Goal: Task Accomplishment & Management: Complete application form

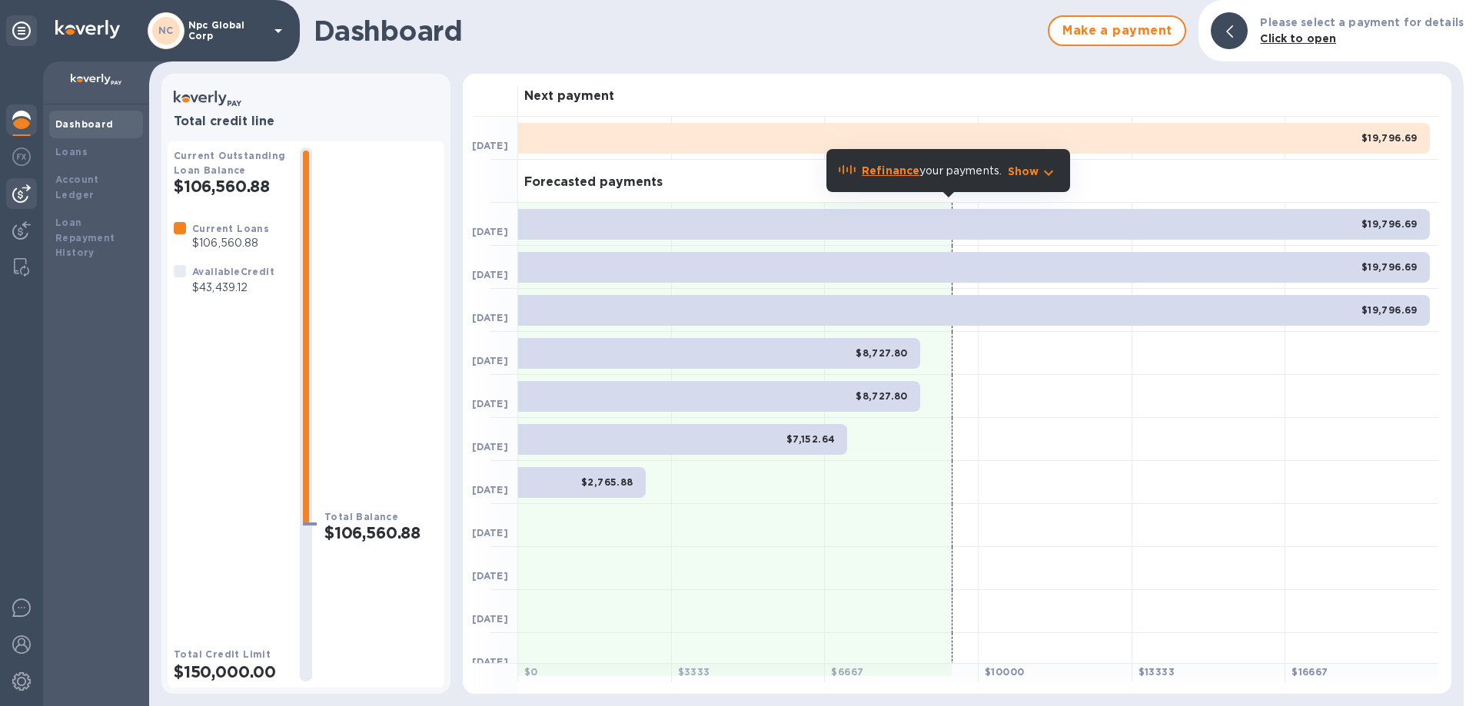
click at [18, 191] on img at bounding box center [21, 193] width 18 height 18
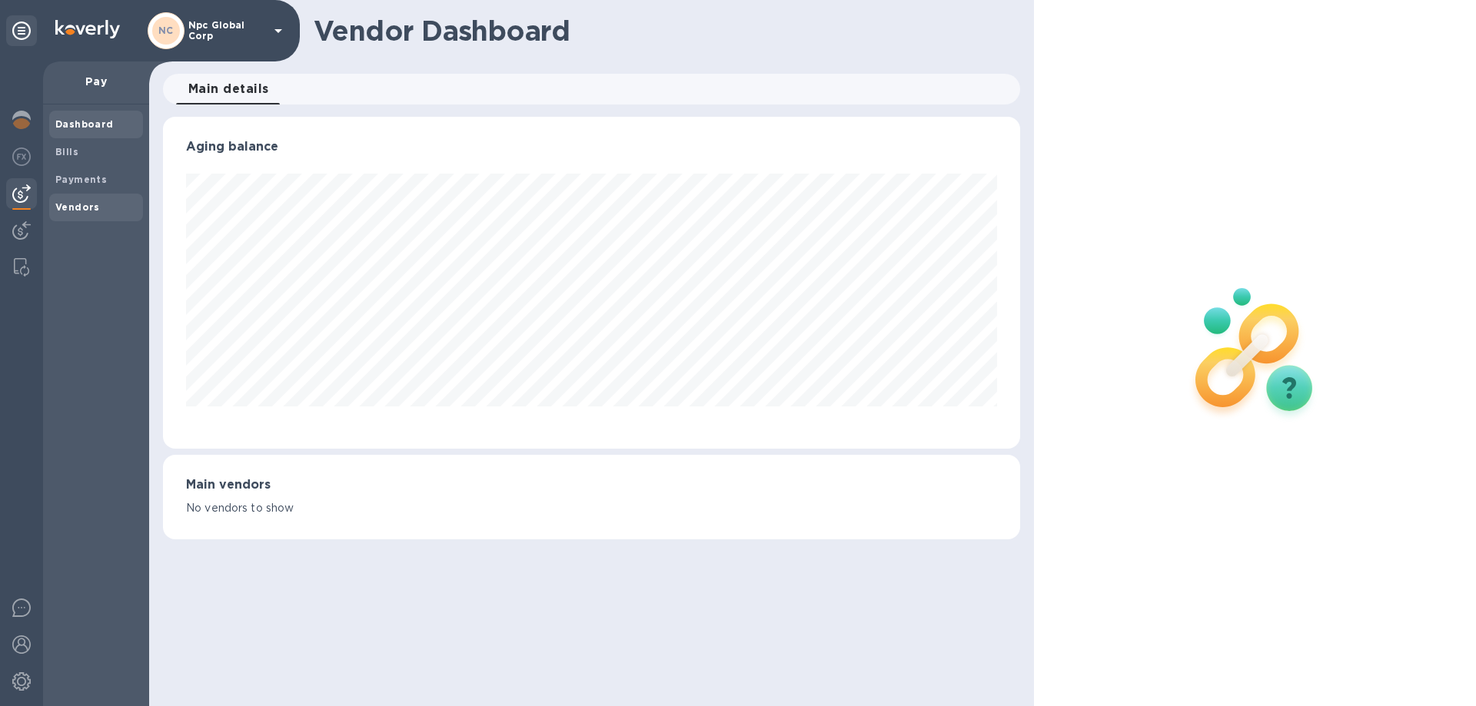
scroll to position [332, 856]
click at [64, 153] on b "Bills" at bounding box center [66, 152] width 23 height 12
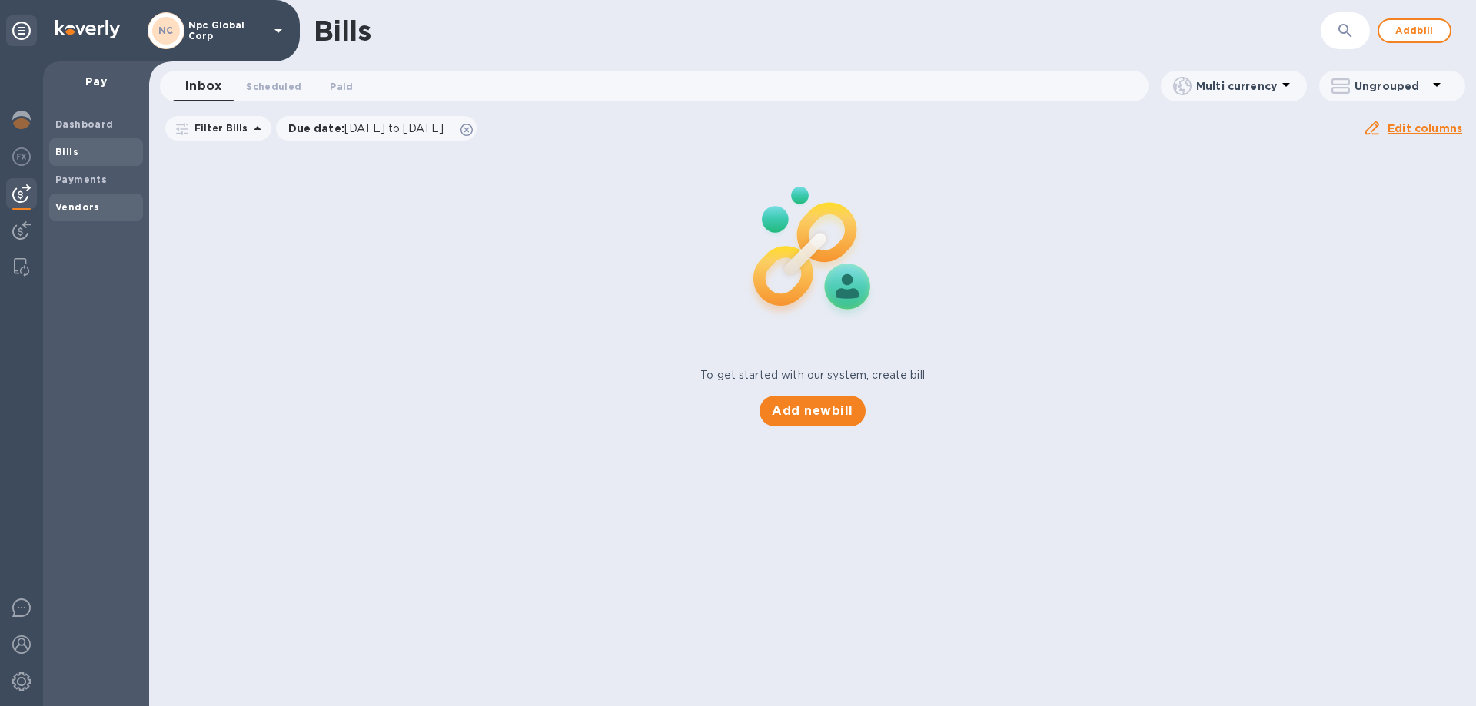
click at [90, 207] on b "Vendors" at bounding box center [77, 207] width 45 height 12
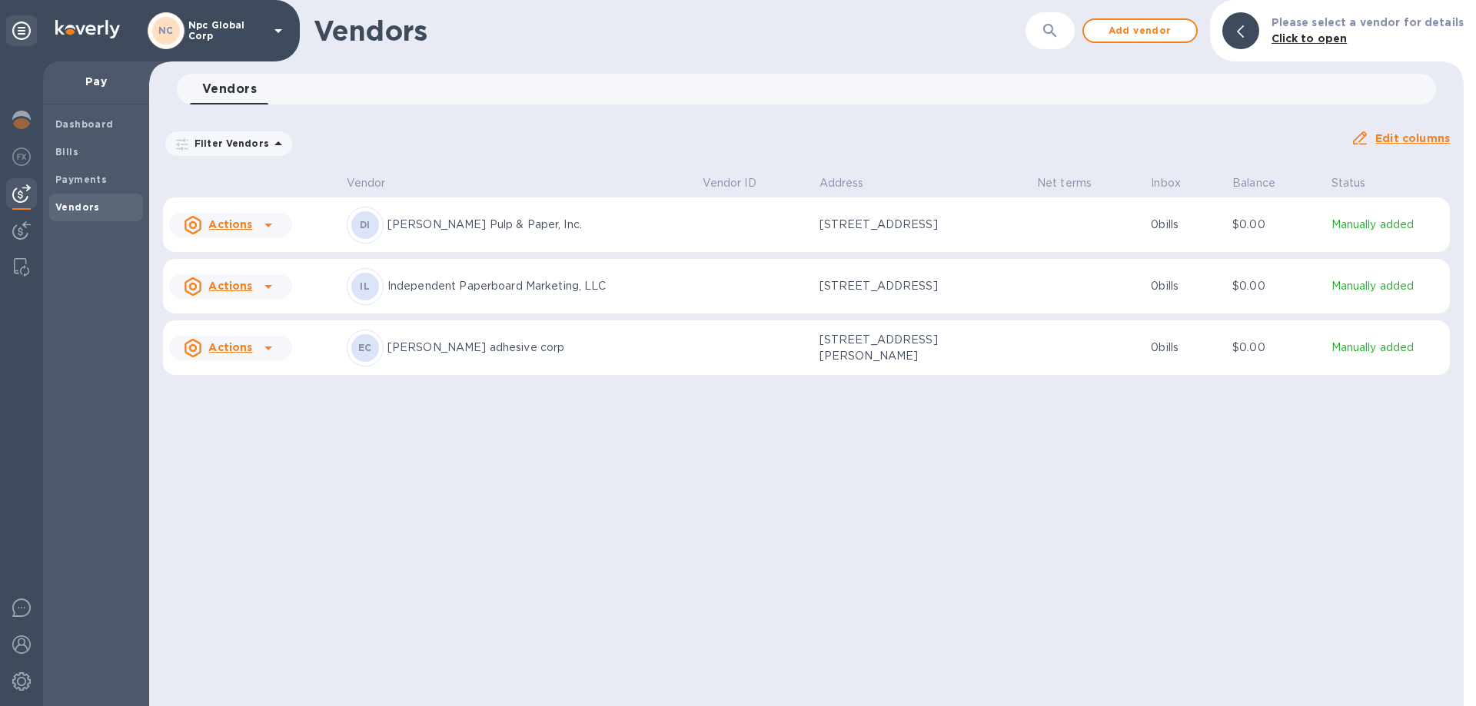
click at [750, 235] on td at bounding box center [754, 225] width 117 height 55
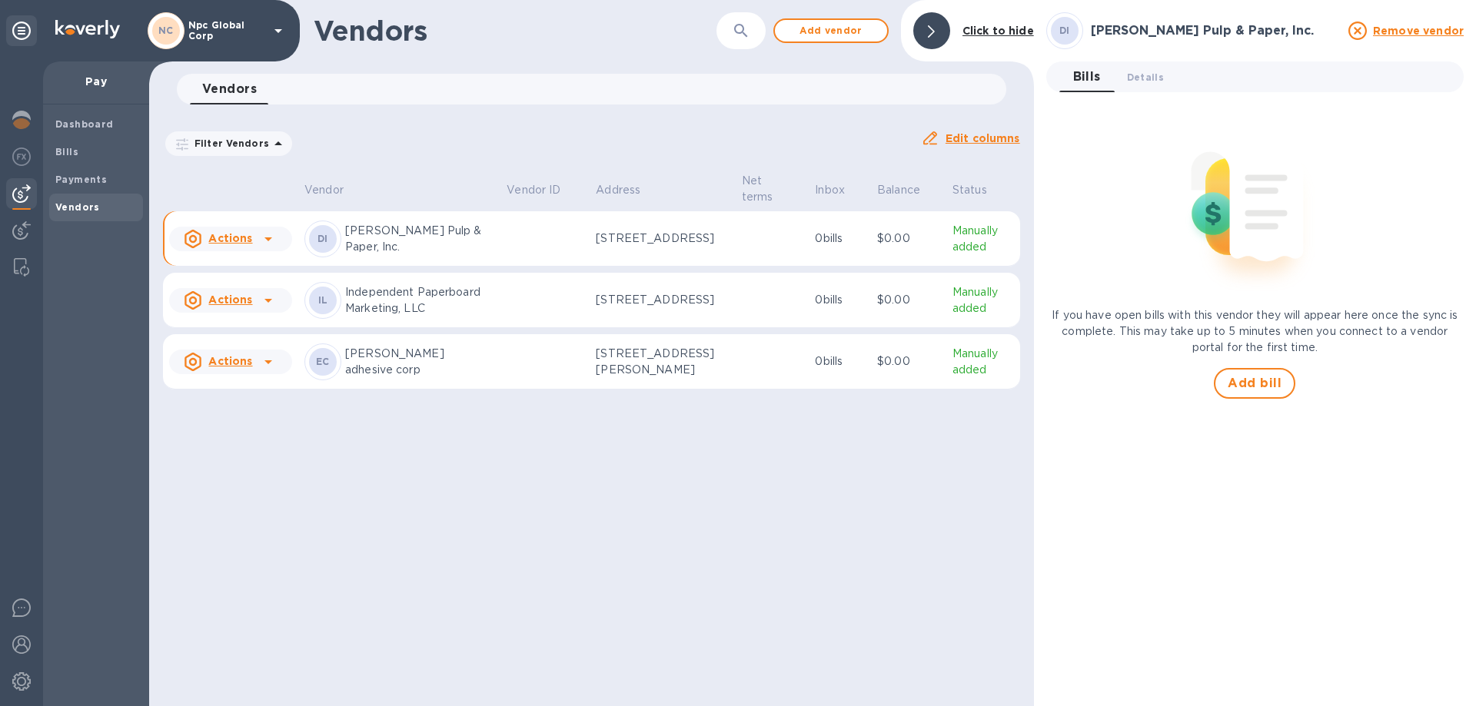
click at [267, 241] on icon at bounding box center [268, 239] width 8 height 4
click at [249, 307] on b "Add new bill" at bounding box center [247, 304] width 71 height 12
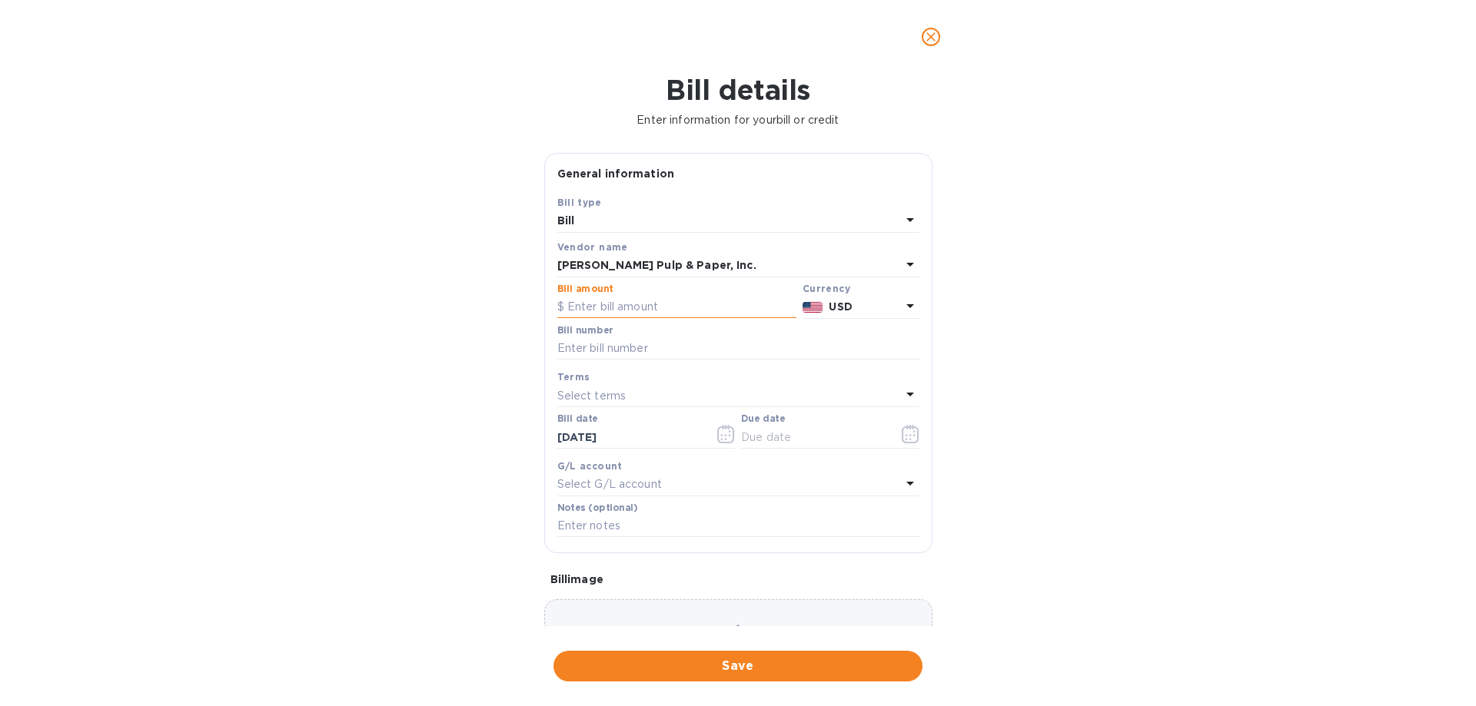
click at [632, 307] on input "text" at bounding box center [676, 307] width 239 height 23
type input "13,599.68"
drag, startPoint x: 664, startPoint y: 347, endPoint x: 949, endPoint y: 320, distance: 286.5
click at [664, 347] on input "text" at bounding box center [738, 348] width 362 height 23
click at [667, 345] on input "text" at bounding box center [738, 348] width 362 height 23
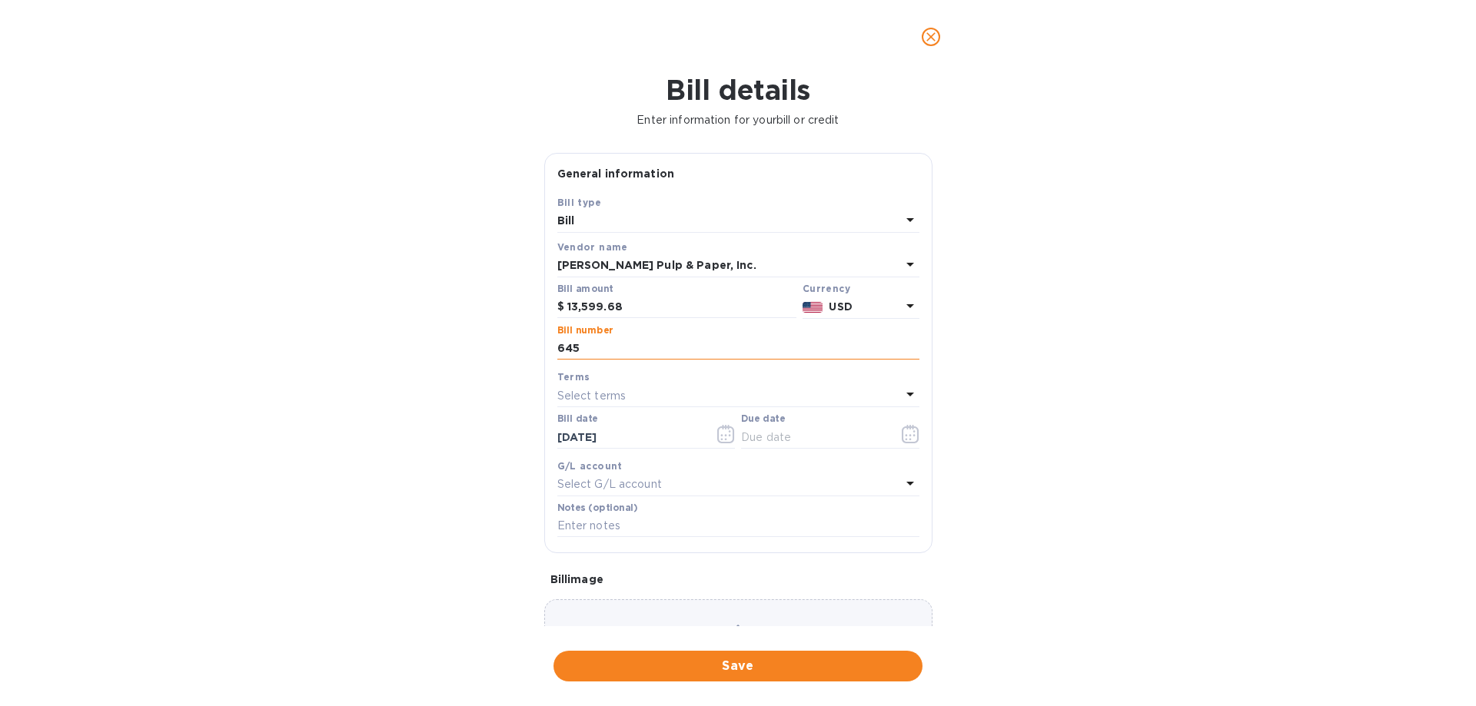
click at [623, 348] on input "645" at bounding box center [738, 348] width 362 height 23
type input "645484"
click at [668, 395] on div "Select terms" at bounding box center [729, 396] width 344 height 22
drag, startPoint x: 1252, startPoint y: 489, endPoint x: 1232, endPoint y: 493, distance: 20.5
click at [1251, 489] on div "Bill details Enter information for your bill or credit General information Save…" at bounding box center [738, 390] width 1476 height 633
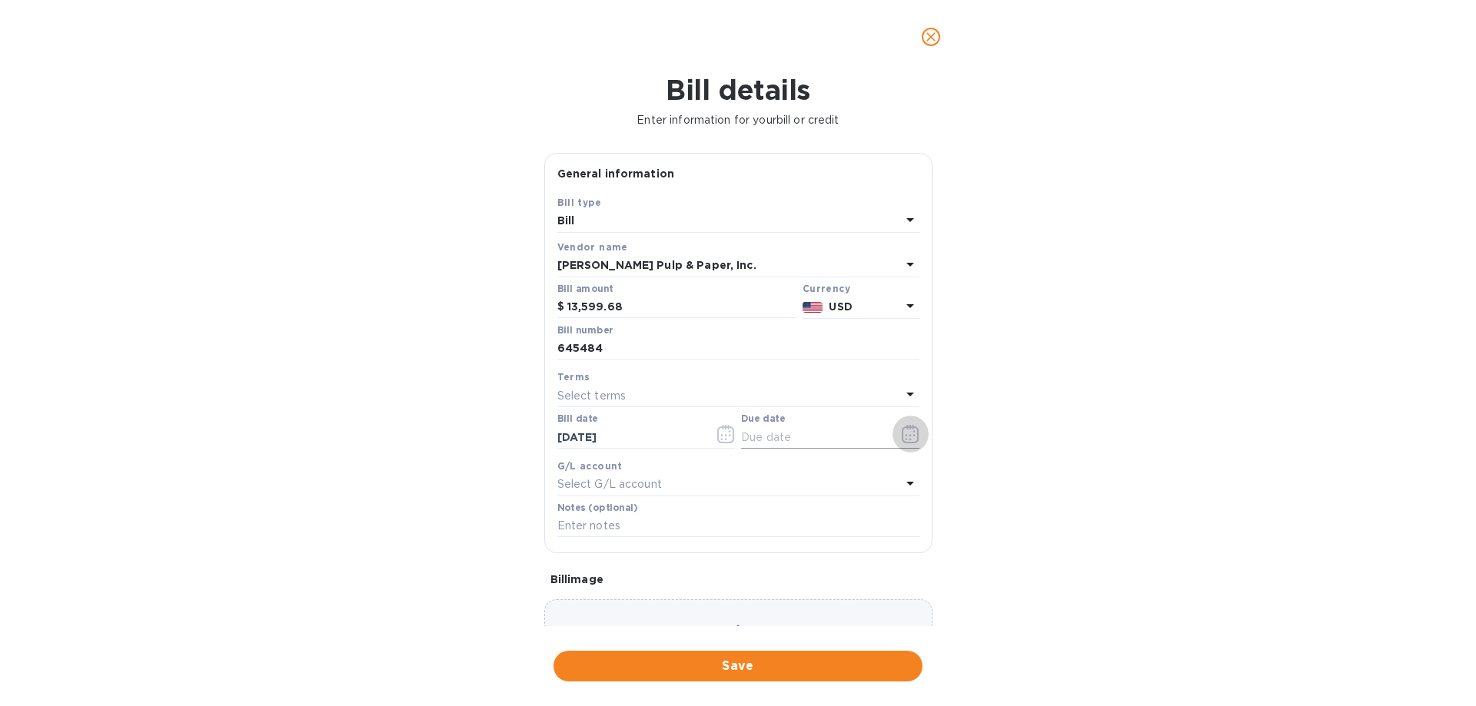
click at [902, 437] on icon "button" at bounding box center [910, 434] width 17 height 18
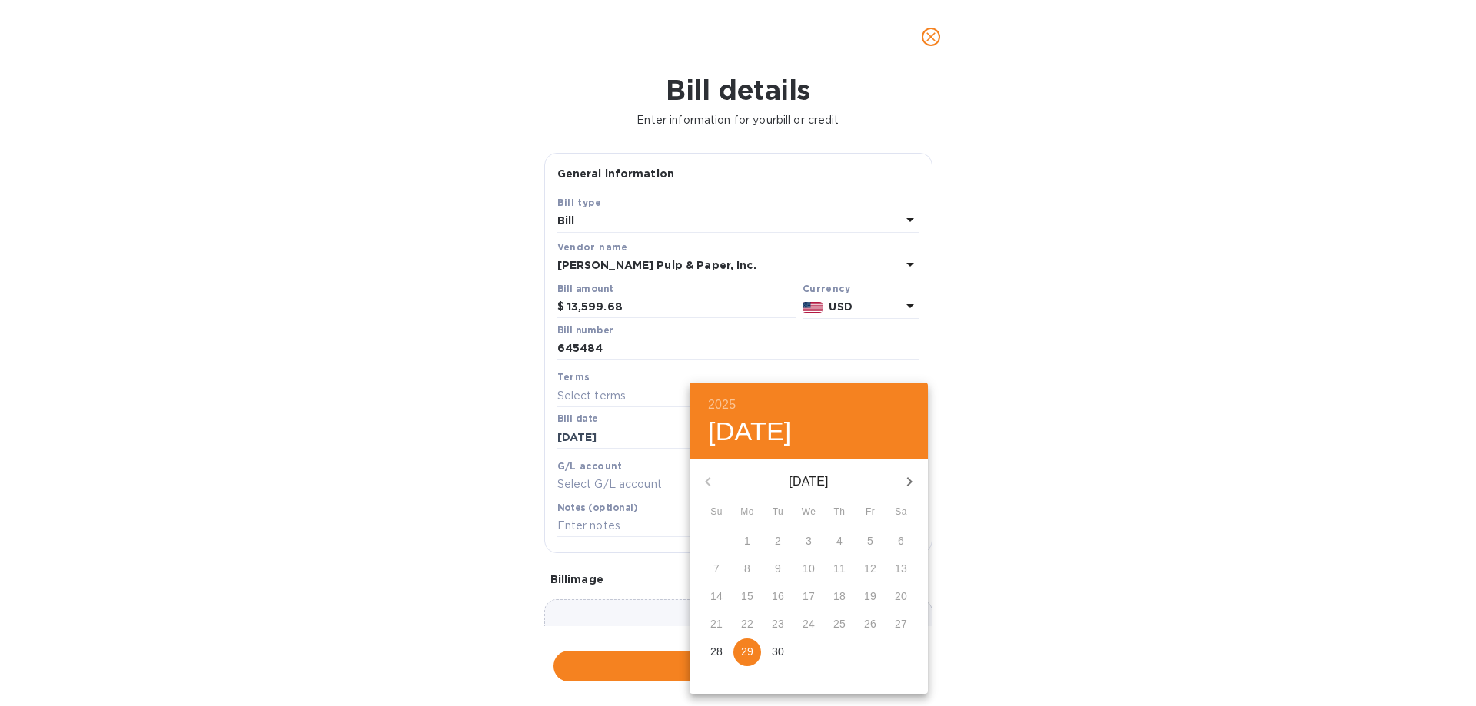
click at [742, 655] on p "29" at bounding box center [747, 651] width 12 height 15
type input "[DATE]"
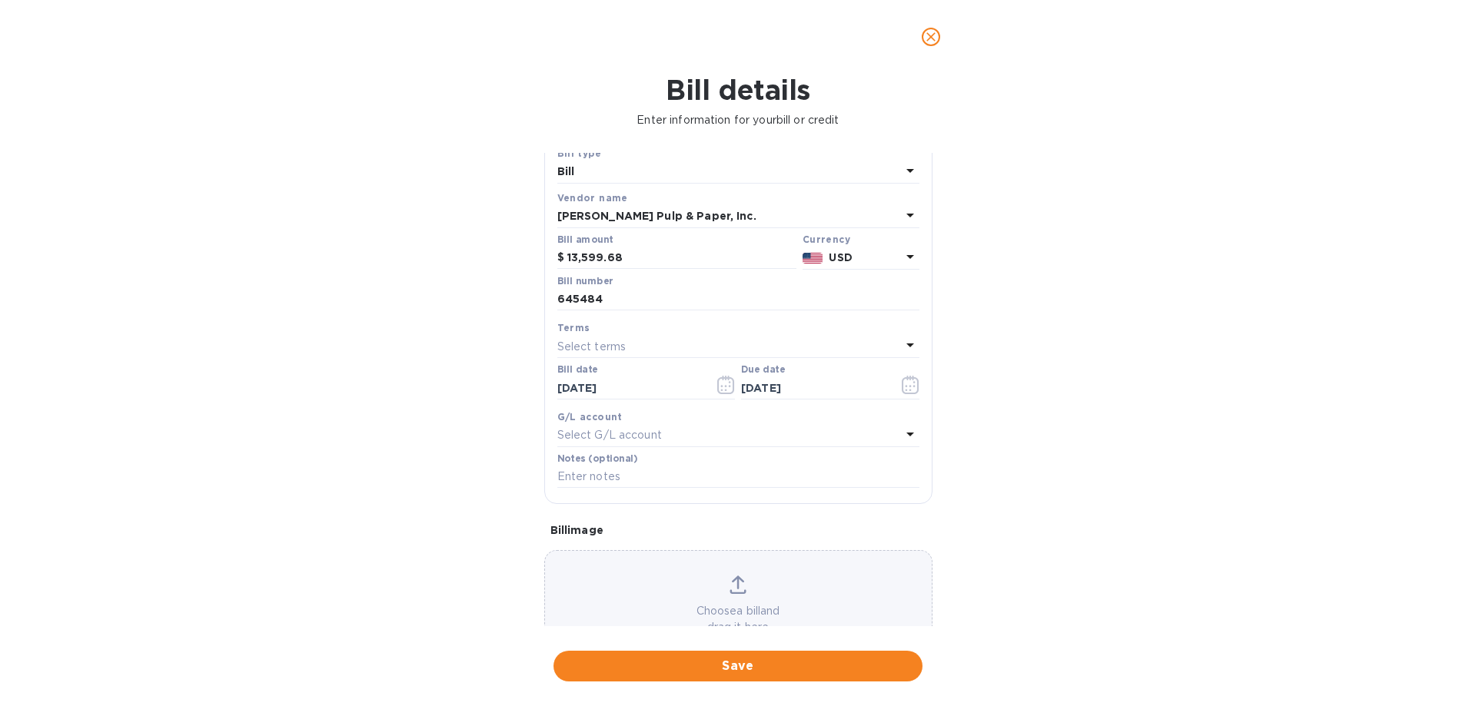
scroll to position [102, 0]
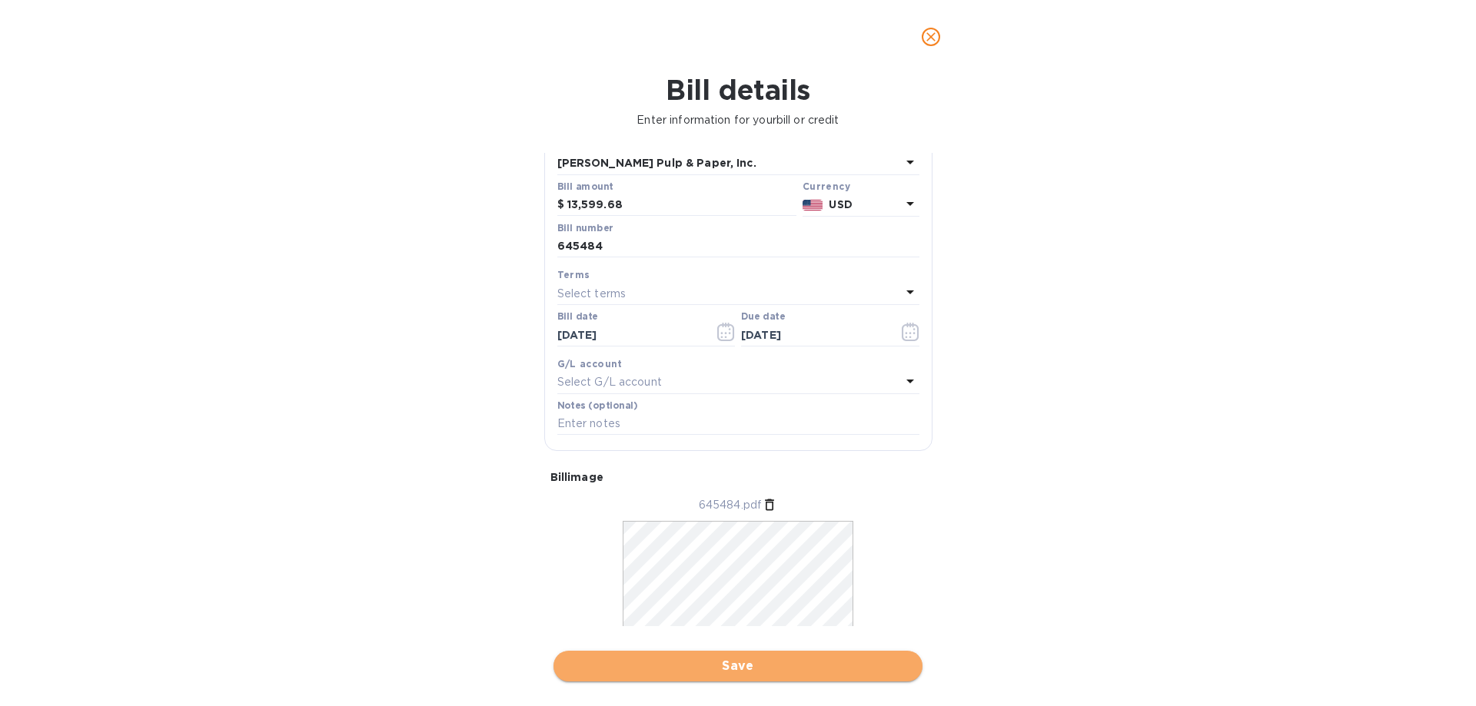
click at [789, 669] on span "Save" at bounding box center [738, 666] width 344 height 18
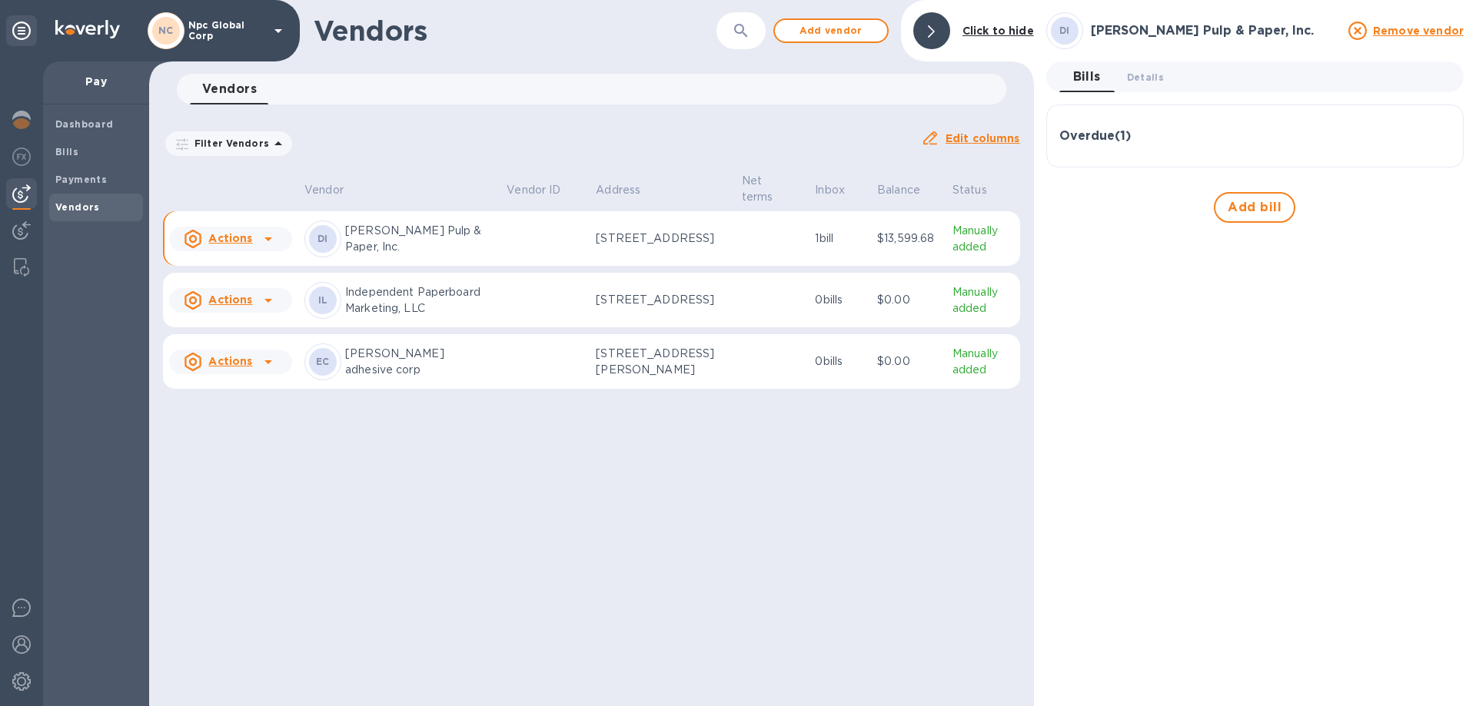
click at [264, 247] on icon at bounding box center [268, 239] width 18 height 18
click at [267, 241] on icon at bounding box center [268, 239] width 8 height 4
click at [228, 310] on b "Add new bill" at bounding box center [247, 304] width 71 height 12
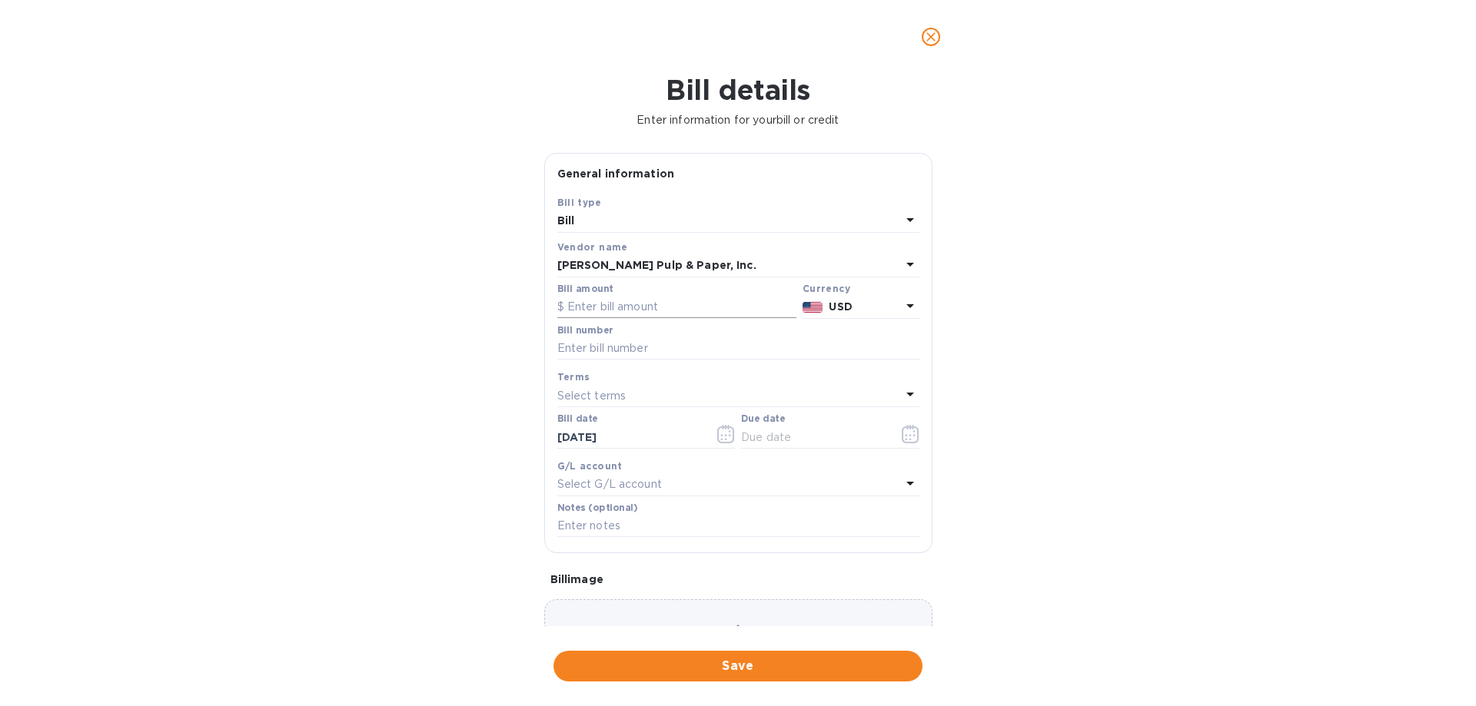
click at [618, 301] on input "text" at bounding box center [676, 307] width 239 height 23
type input "13,785.17"
click at [845, 352] on input "text" at bounding box center [738, 348] width 362 height 23
click at [713, 353] on input "text" at bounding box center [738, 348] width 362 height 23
type input "645485"
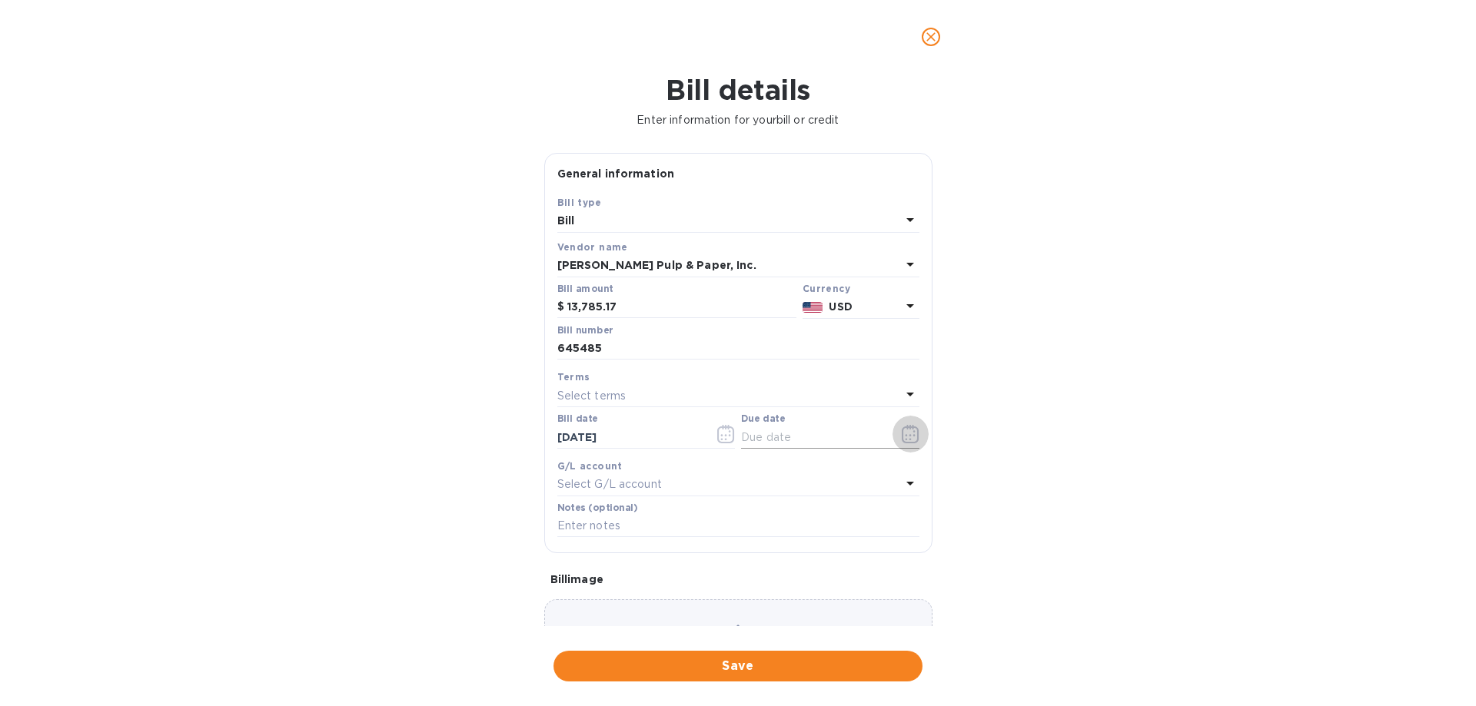
click at [912, 432] on icon "button" at bounding box center [913, 431] width 2 height 2
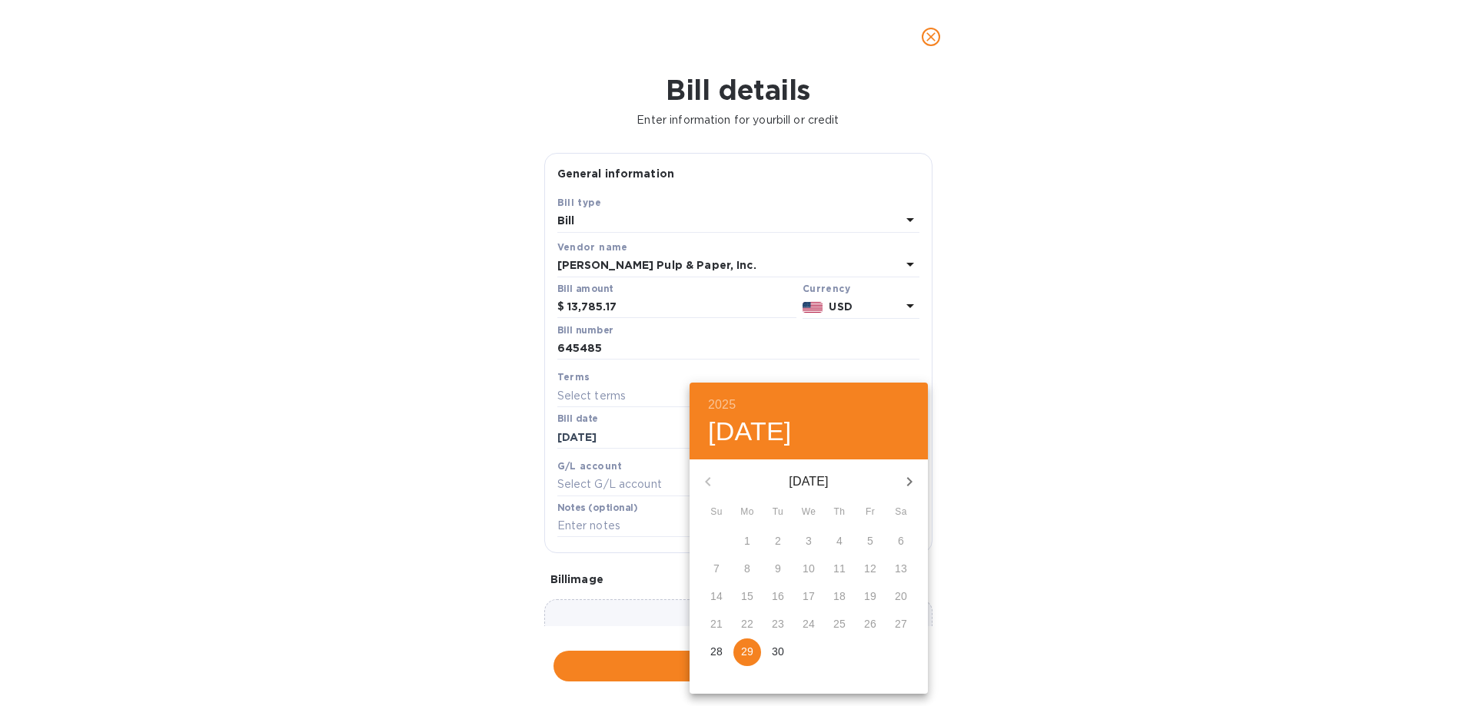
click at [747, 653] on p "29" at bounding box center [747, 651] width 12 height 15
type input "[DATE]"
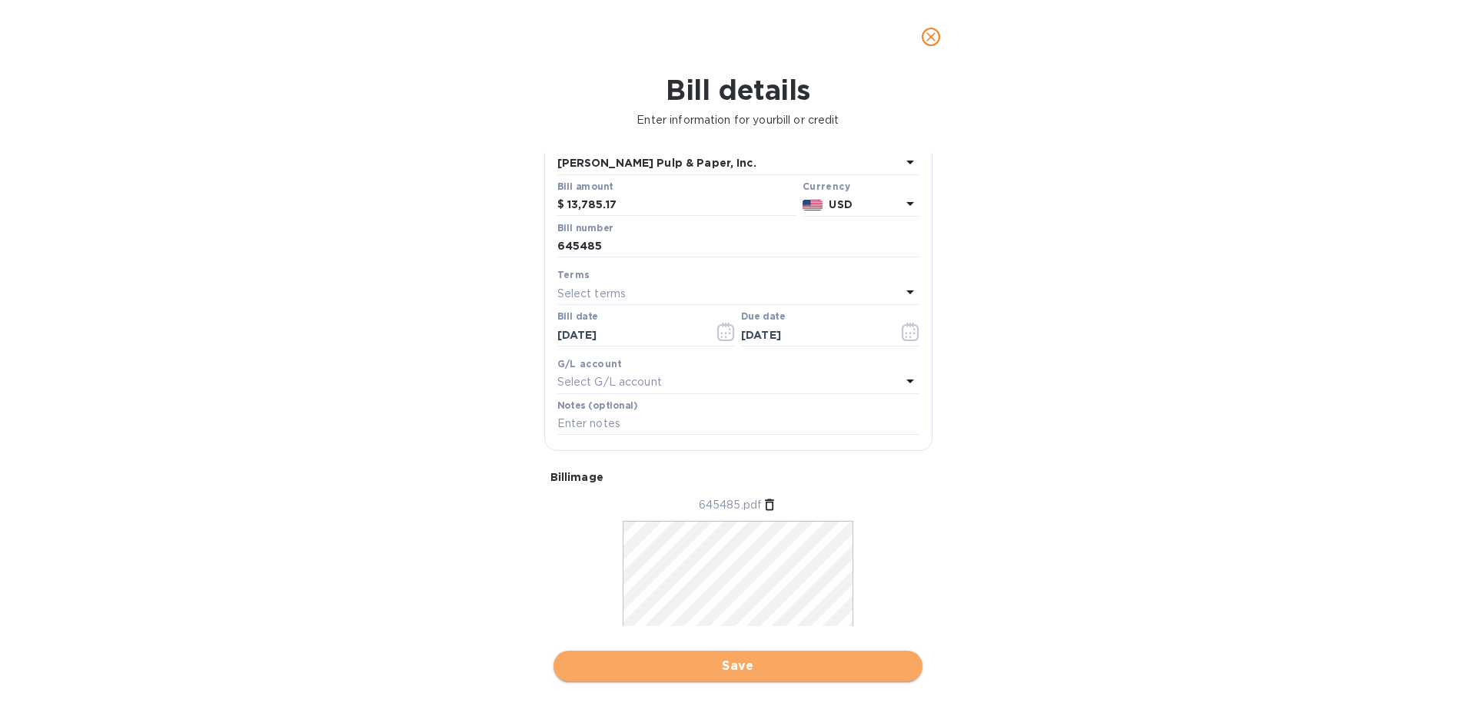
click at [784, 670] on span "Save" at bounding box center [738, 666] width 344 height 18
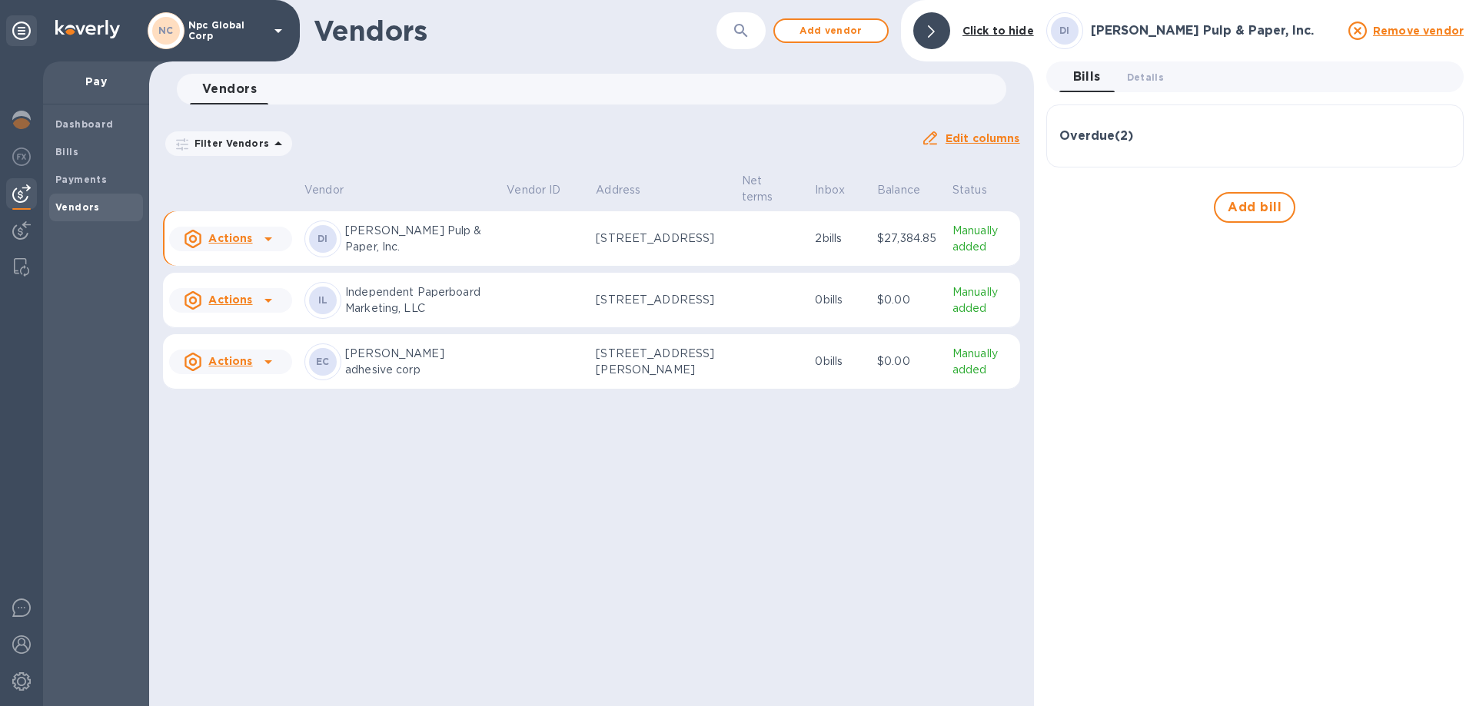
click at [256, 241] on div at bounding box center [268, 239] width 25 height 25
click at [251, 309] on b "Add new bill" at bounding box center [247, 304] width 71 height 12
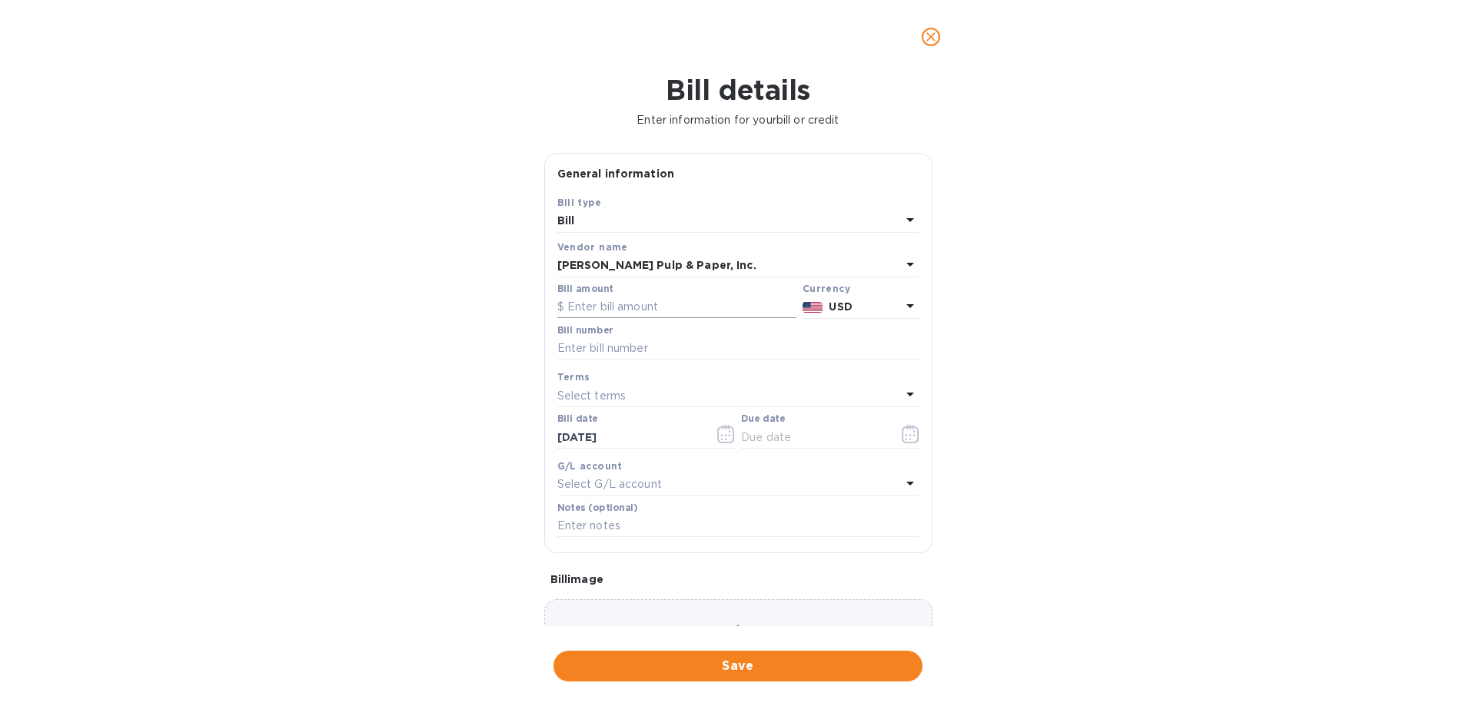
click at [615, 298] on input "text" at bounding box center [676, 307] width 239 height 23
type input "1,812.81"
click at [645, 347] on input "text" at bounding box center [738, 348] width 362 height 23
type input "646144"
click at [805, 430] on input "text" at bounding box center [813, 437] width 145 height 23
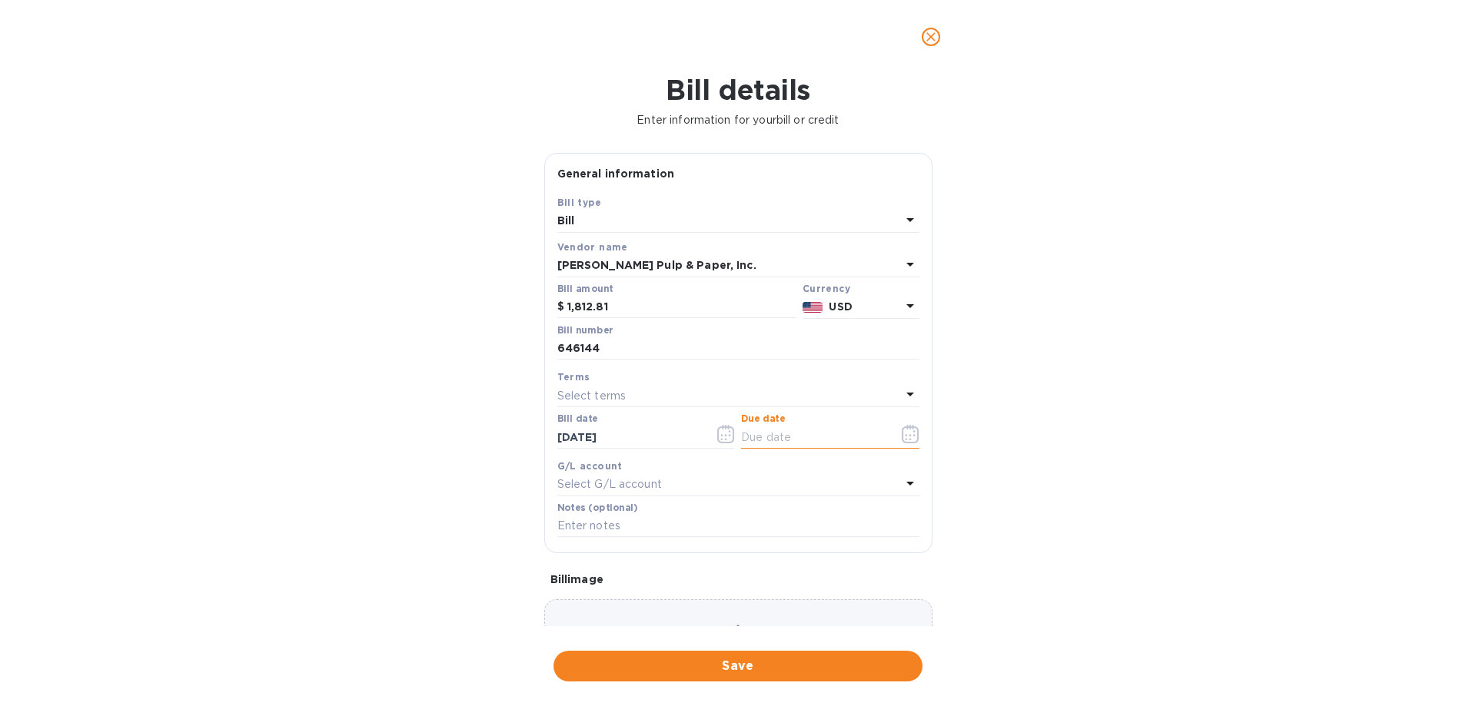
click at [902, 431] on icon "button" at bounding box center [911, 434] width 18 height 18
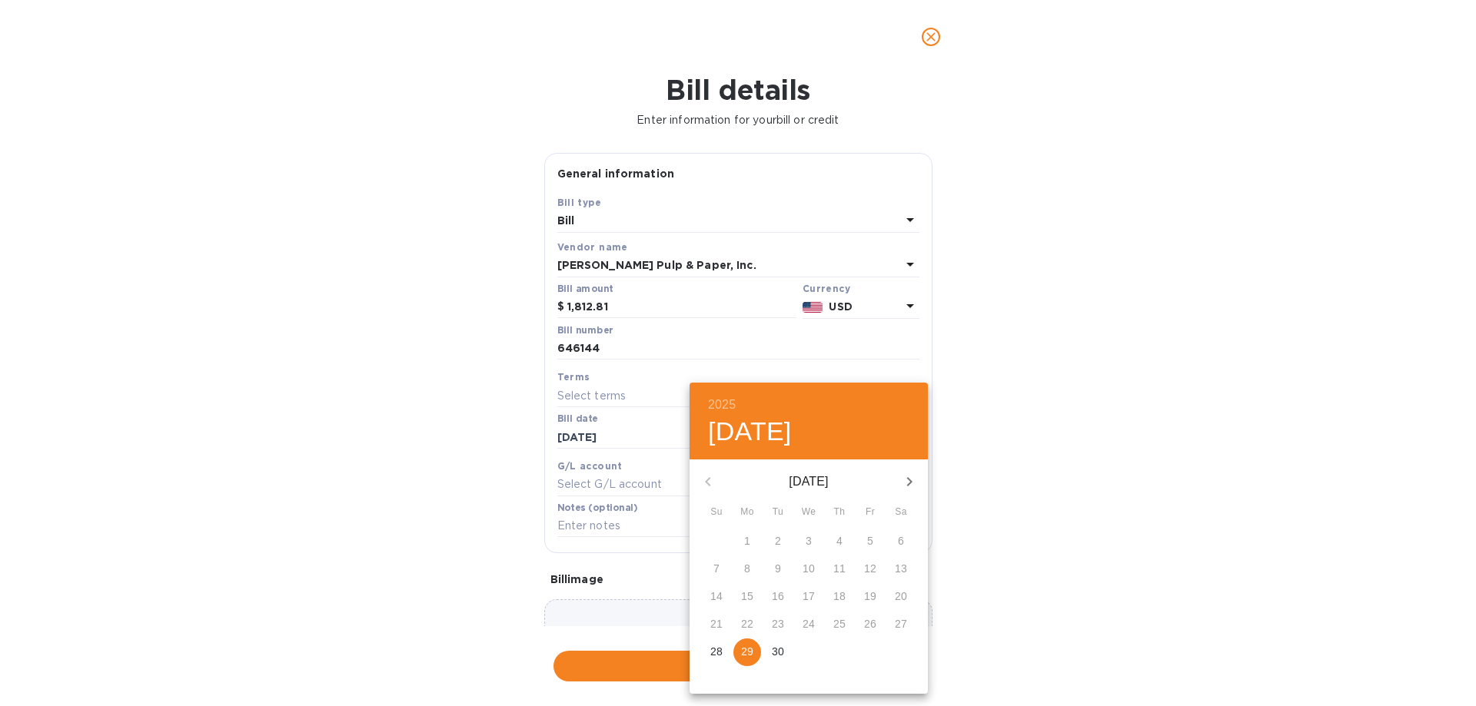
click at [753, 650] on span "29" at bounding box center [747, 651] width 28 height 15
type input "[DATE]"
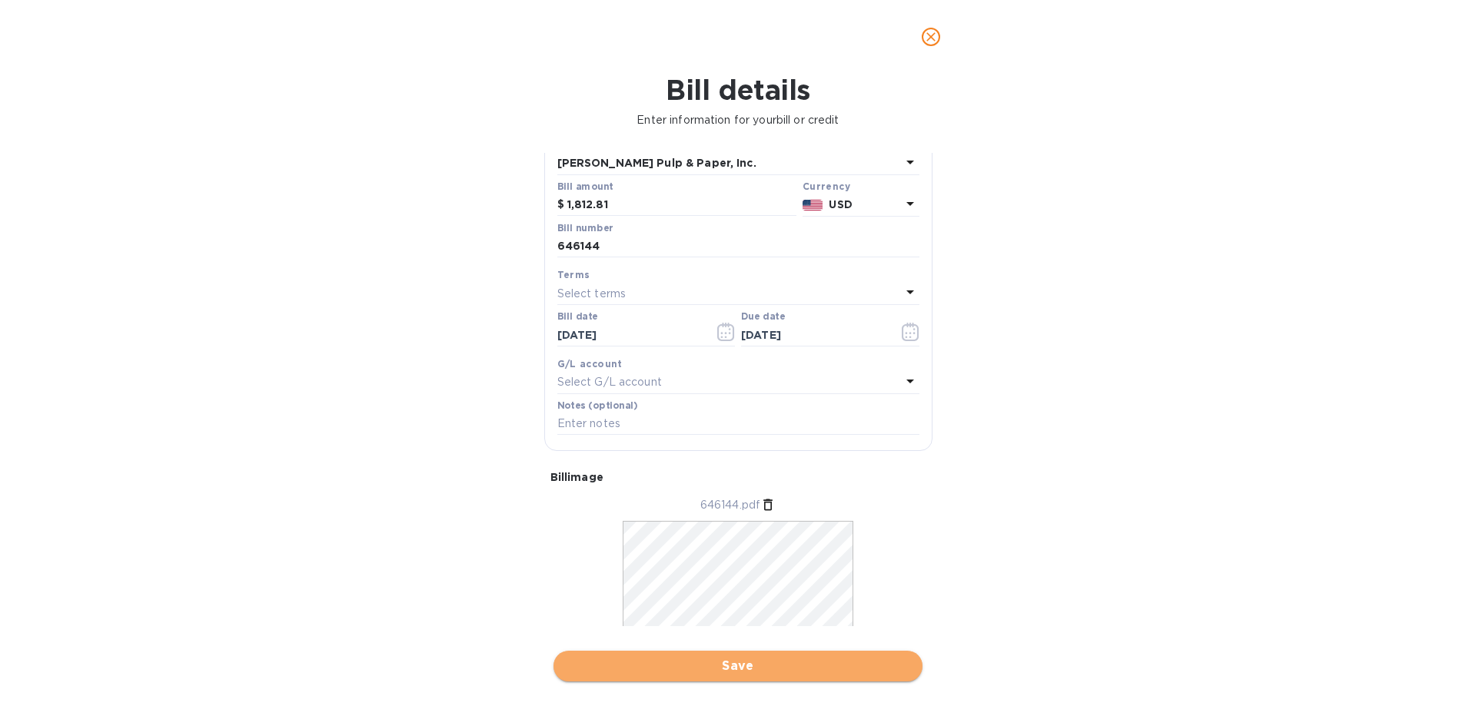
click at [756, 668] on span "Save" at bounding box center [738, 666] width 344 height 18
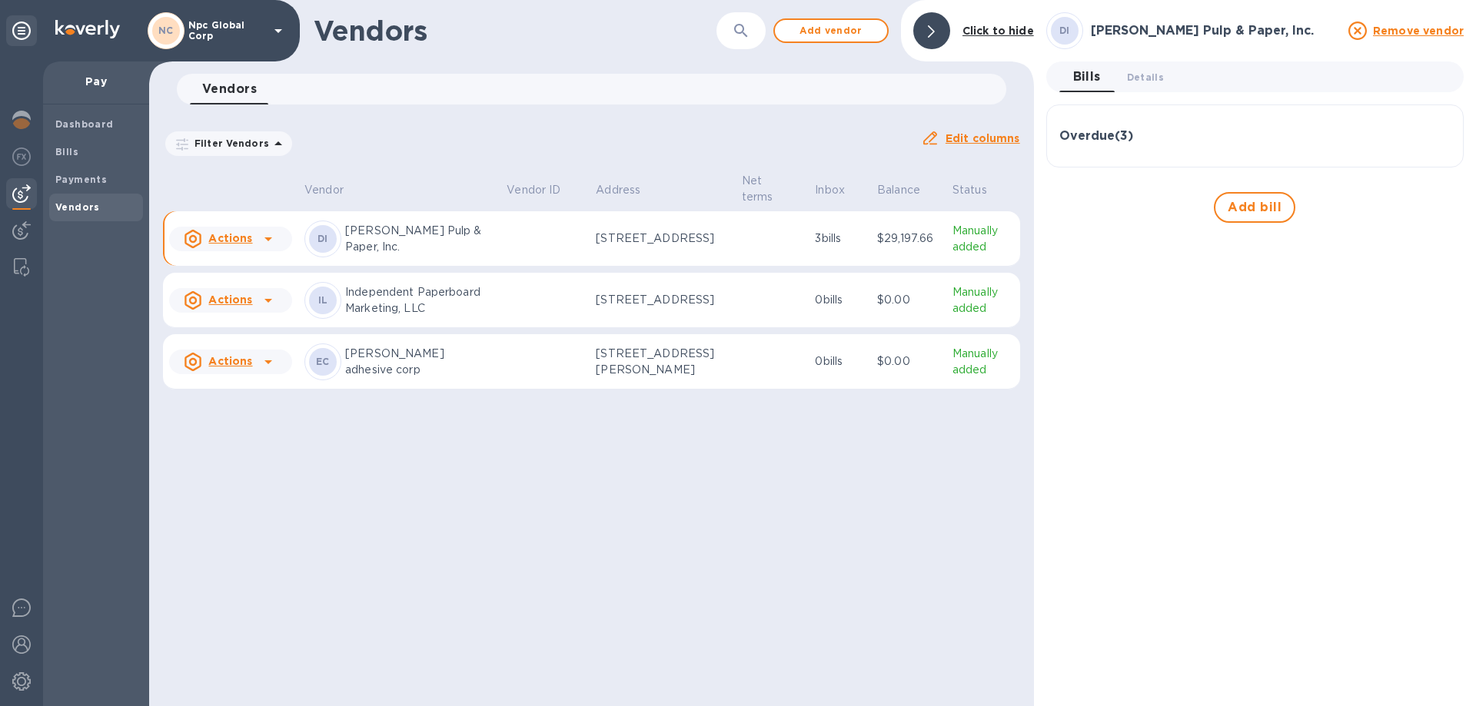
click at [392, 243] on p "[PERSON_NAME] Pulp & Paper, Inc." at bounding box center [419, 239] width 149 height 32
click at [956, 240] on p "Manually added" at bounding box center [982, 239] width 61 height 32
click at [71, 157] on b "Bills" at bounding box center [66, 152] width 23 height 12
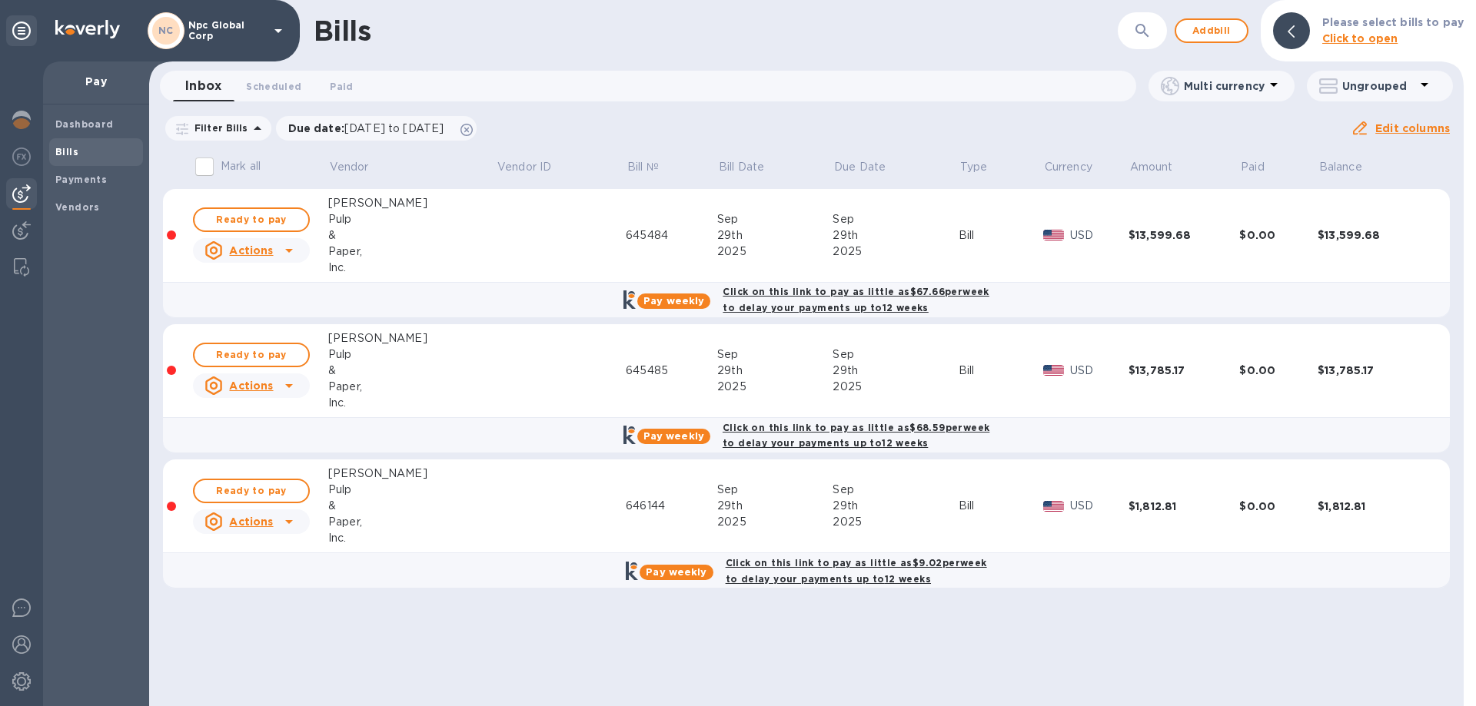
click at [204, 171] on input "Mark all" at bounding box center [204, 167] width 32 height 32
checkbox input "true"
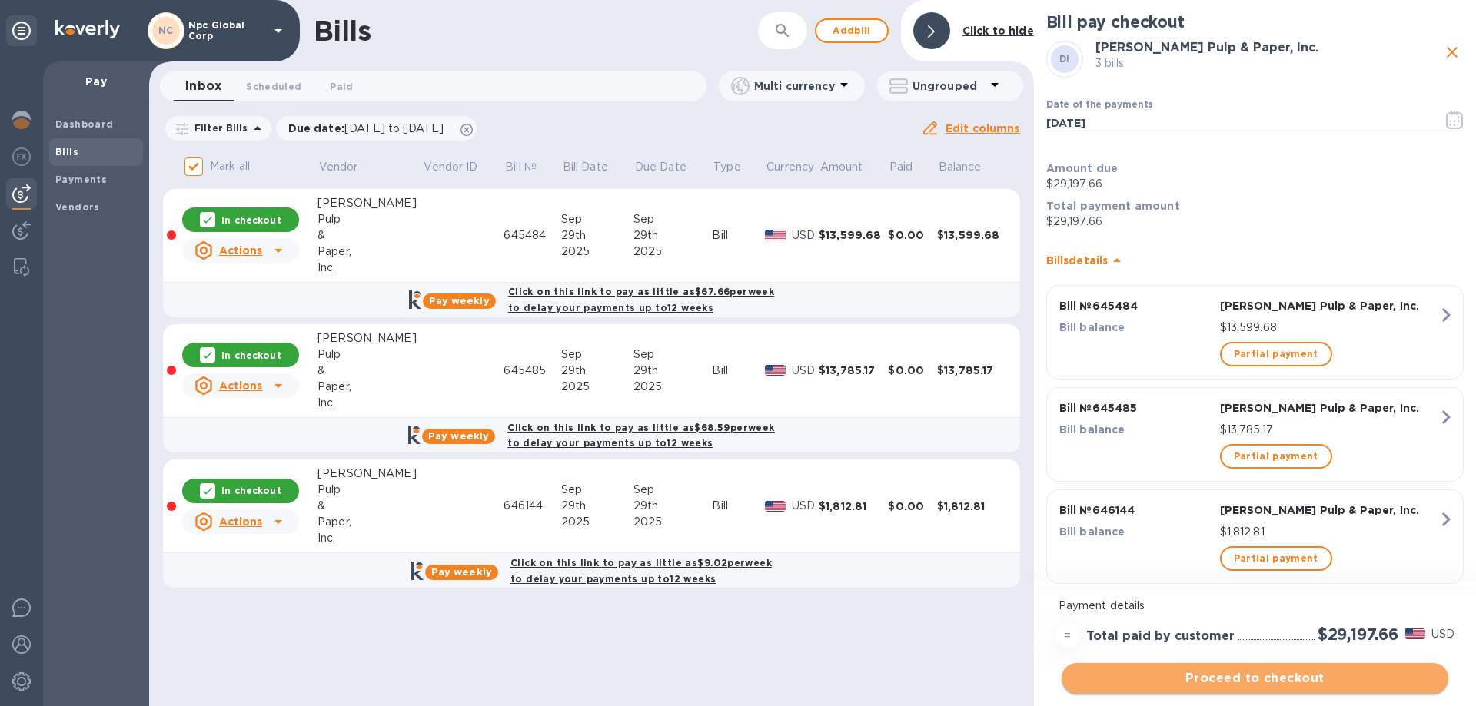
click at [1279, 676] on span "Proceed to checkout" at bounding box center [1255, 678] width 362 height 18
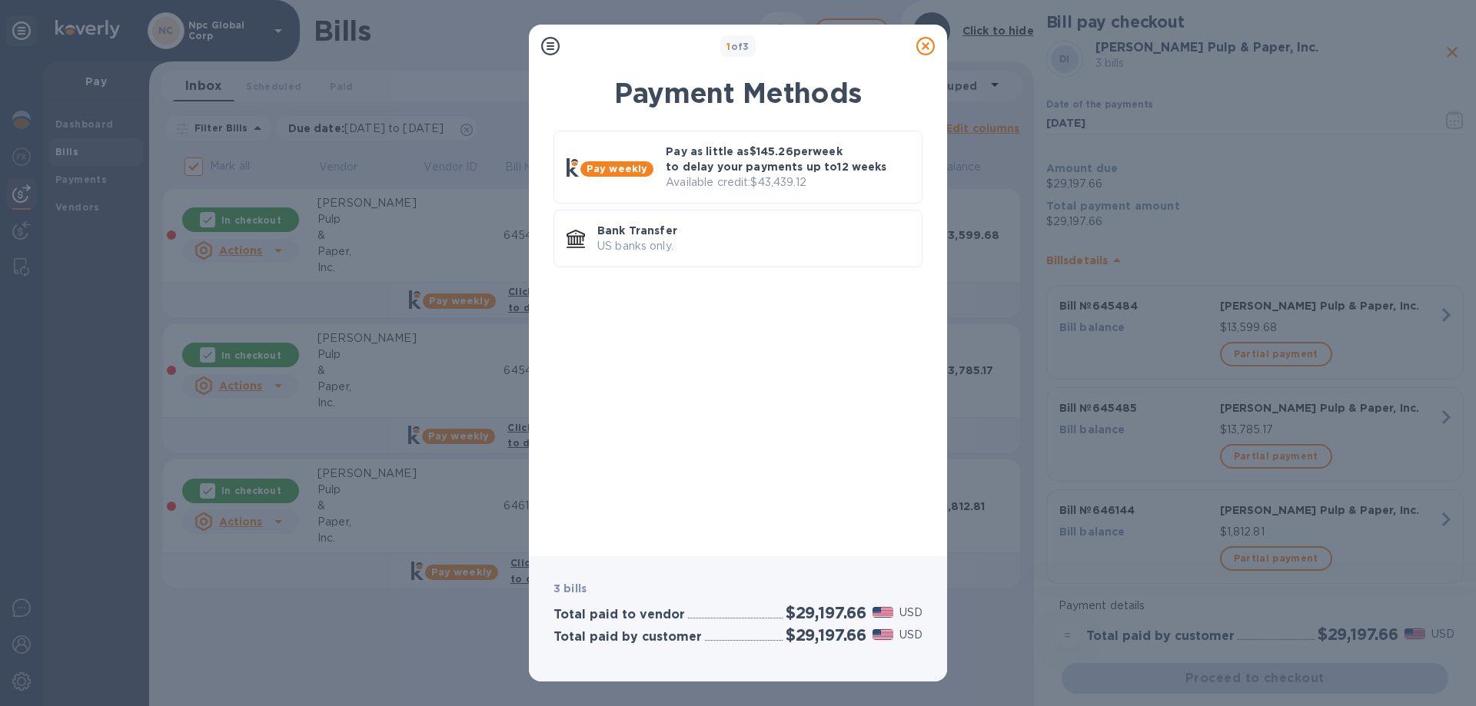
click at [919, 50] on icon at bounding box center [925, 46] width 18 height 18
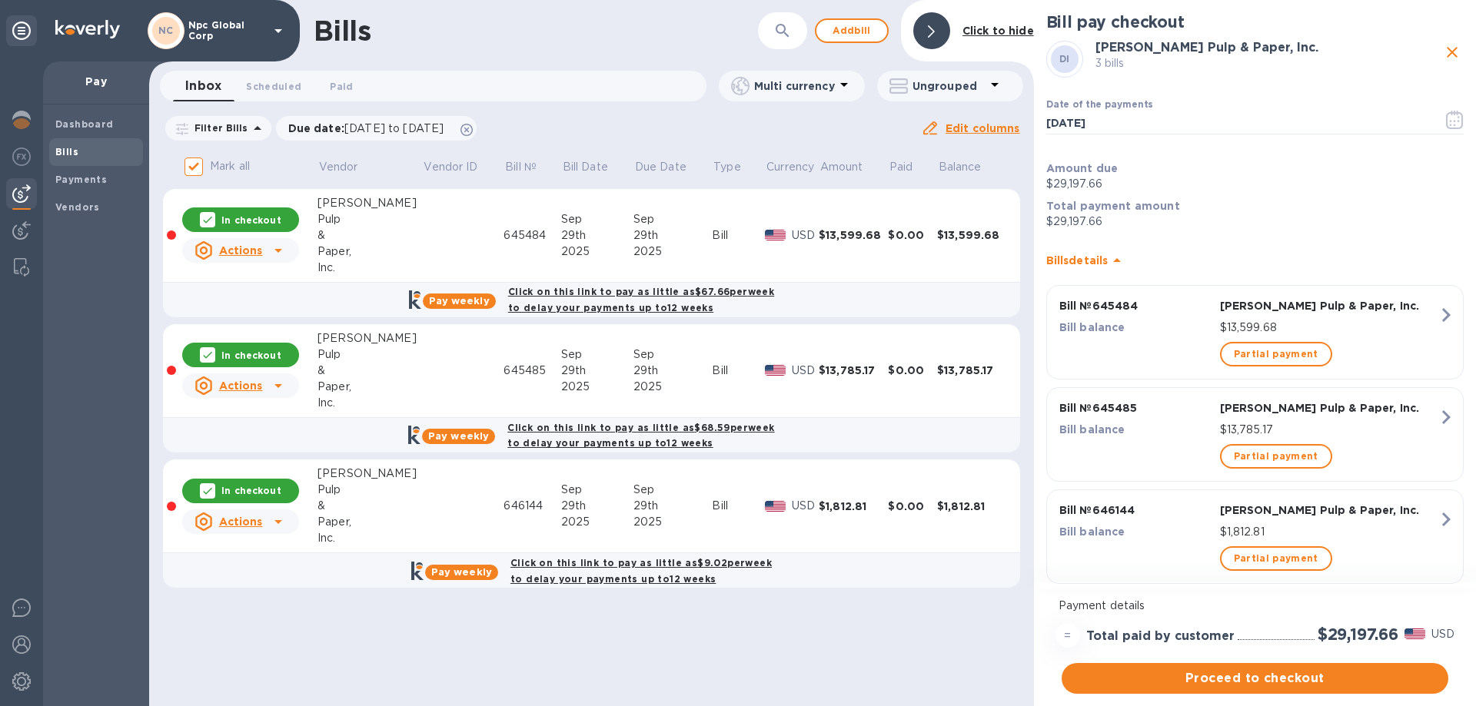
click at [908, 659] on div "Bills ​ Add [PERSON_NAME] to hide Inbox 0 Scheduled 0 Paid 0 Multi currency Ung…" at bounding box center [591, 353] width 885 height 706
click at [946, 636] on div "Bills ​ Add [PERSON_NAME] to hide Inbox 0 Scheduled 0 Paid 0 Multi currency Ung…" at bounding box center [591, 353] width 885 height 706
click at [1124, 677] on span "Proceed to checkout" at bounding box center [1255, 678] width 362 height 18
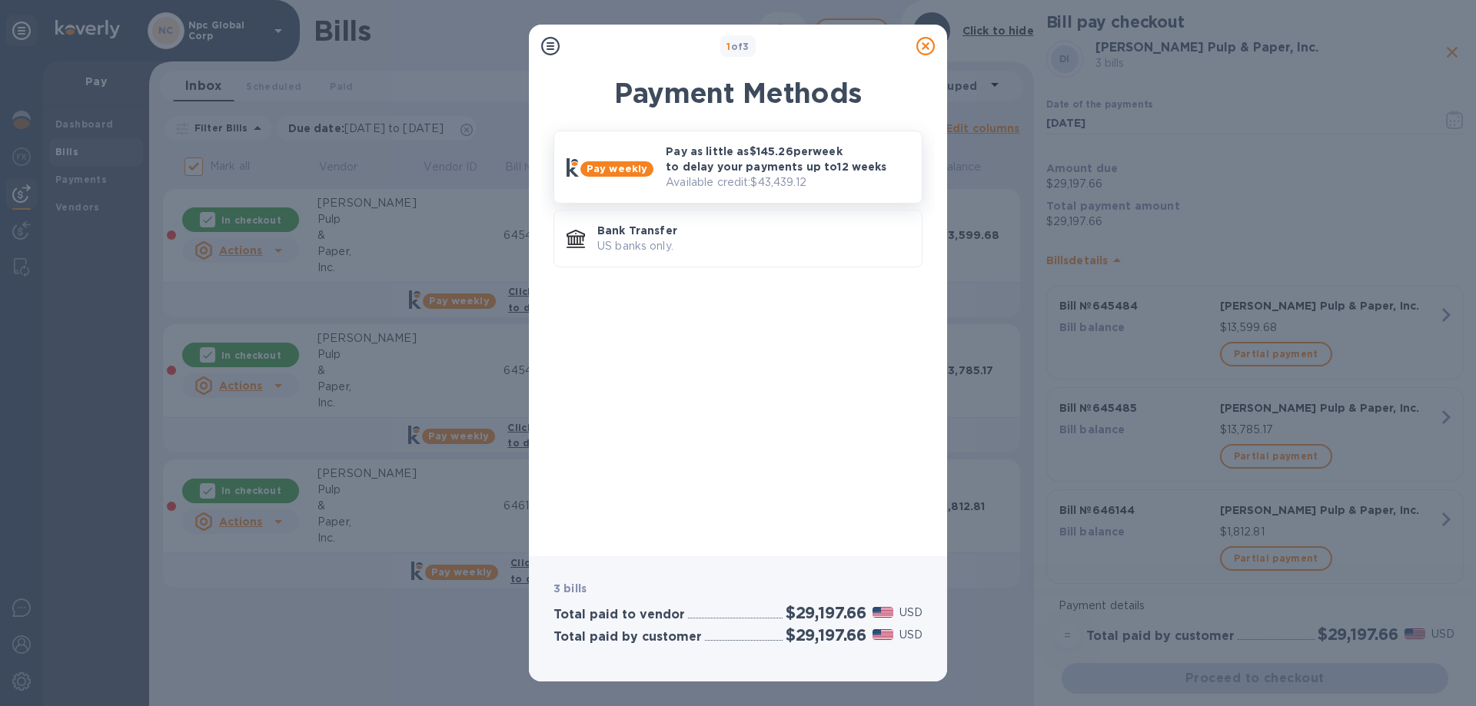
click at [746, 173] on p "Pay as little as $145.26 per week to delay your payments up to 12 weeks" at bounding box center [788, 159] width 244 height 31
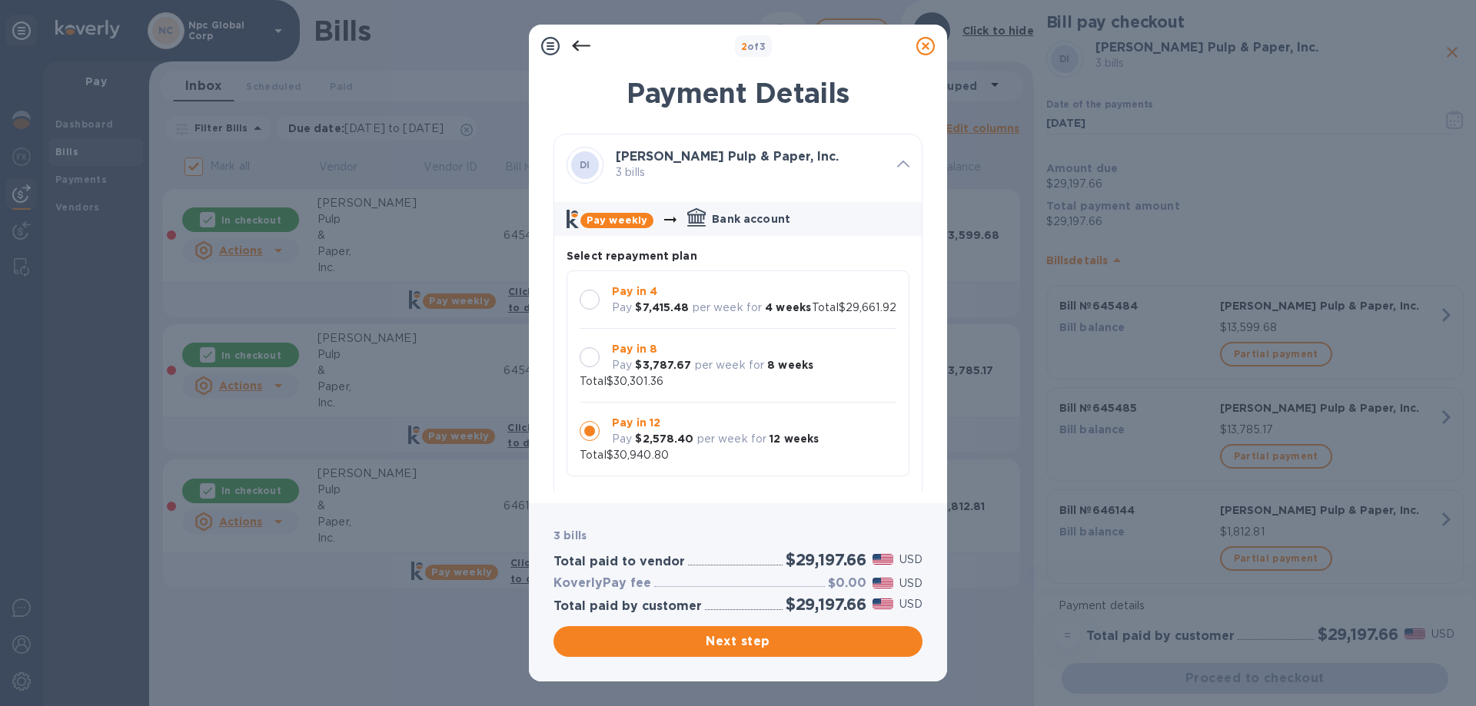
scroll to position [15, 0]
click at [597, 357] on div at bounding box center [590, 357] width 20 height 20
click at [820, 636] on span "Next step" at bounding box center [738, 642] width 344 height 18
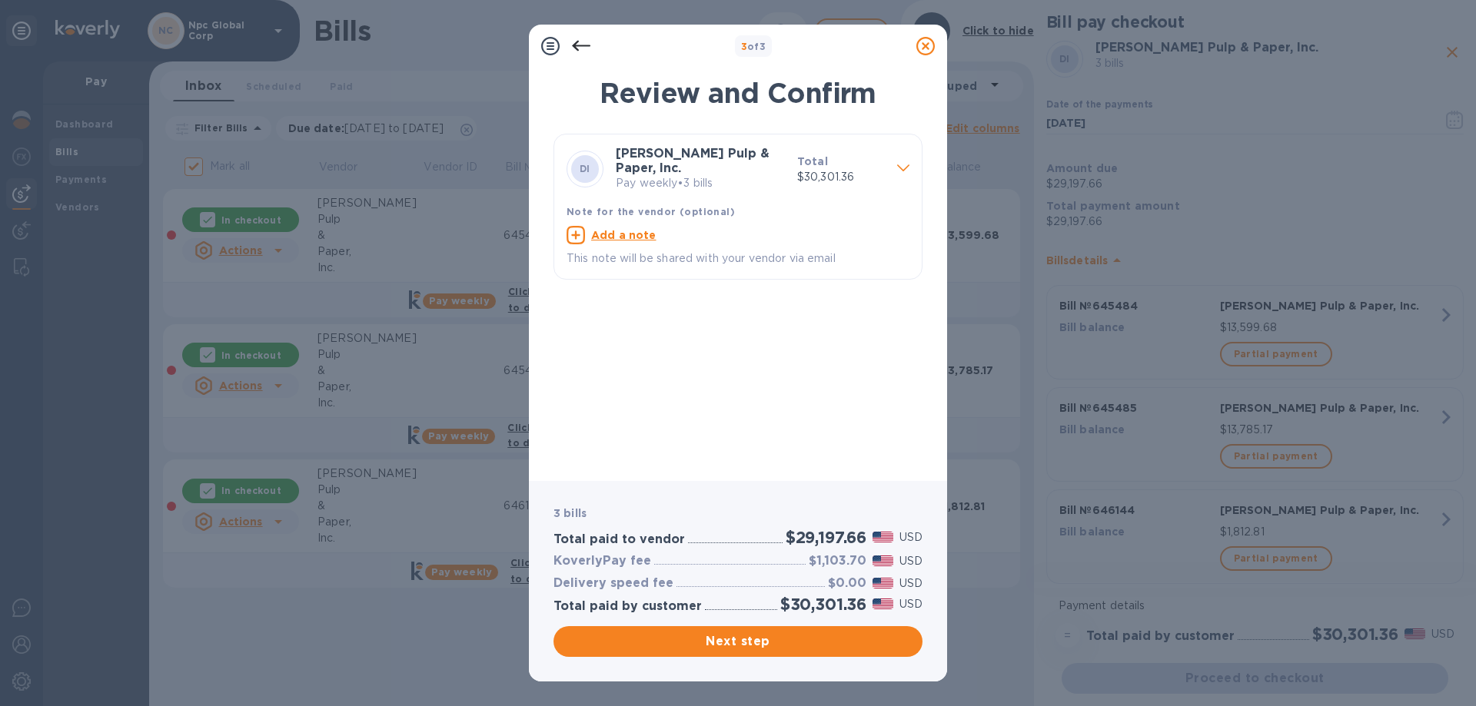
click at [610, 229] on u "Add a note" at bounding box center [623, 235] width 65 height 12
click at [636, 231] on textarea at bounding box center [725, 237] width 318 height 13
click at [720, 237] on div "x" at bounding box center [725, 237] width 318 height 23
drag, startPoint x: 614, startPoint y: 226, endPoint x: 482, endPoint y: 222, distance: 132.3
click at [482, 222] on div "3 of 3 Review and Confirm DI [PERSON_NAME] Pulp & Paper, Inc. Pay weekly • 3 bi…" at bounding box center [738, 353] width 1476 height 706
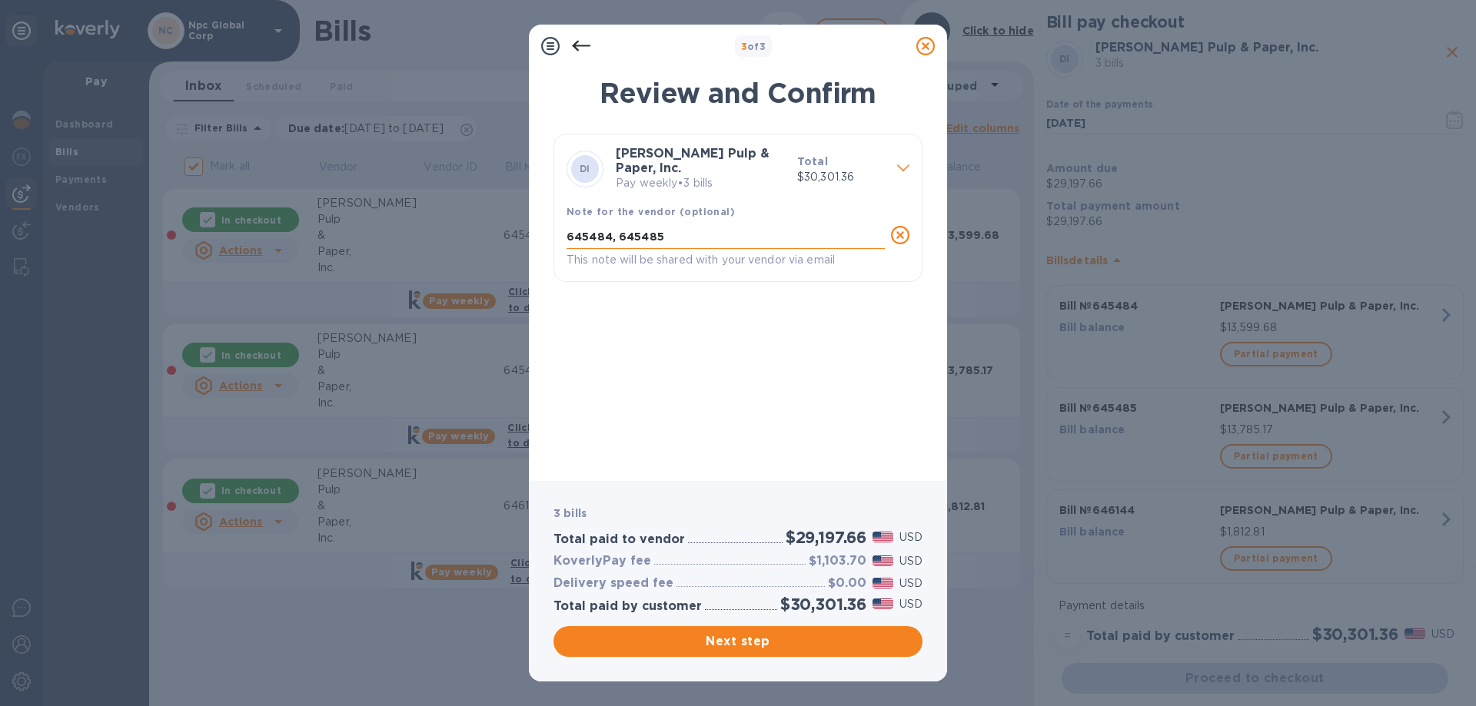
click at [697, 231] on textarea "645484, 645485" at bounding box center [725, 237] width 318 height 13
paste textarea "646144,"
drag, startPoint x: 662, startPoint y: 227, endPoint x: 700, endPoint y: 226, distance: 38.4
click at [700, 231] on textarea "645484, 645485646144," at bounding box center [725, 237] width 318 height 13
click at [741, 231] on textarea "645484, 645485," at bounding box center [725, 237] width 318 height 13
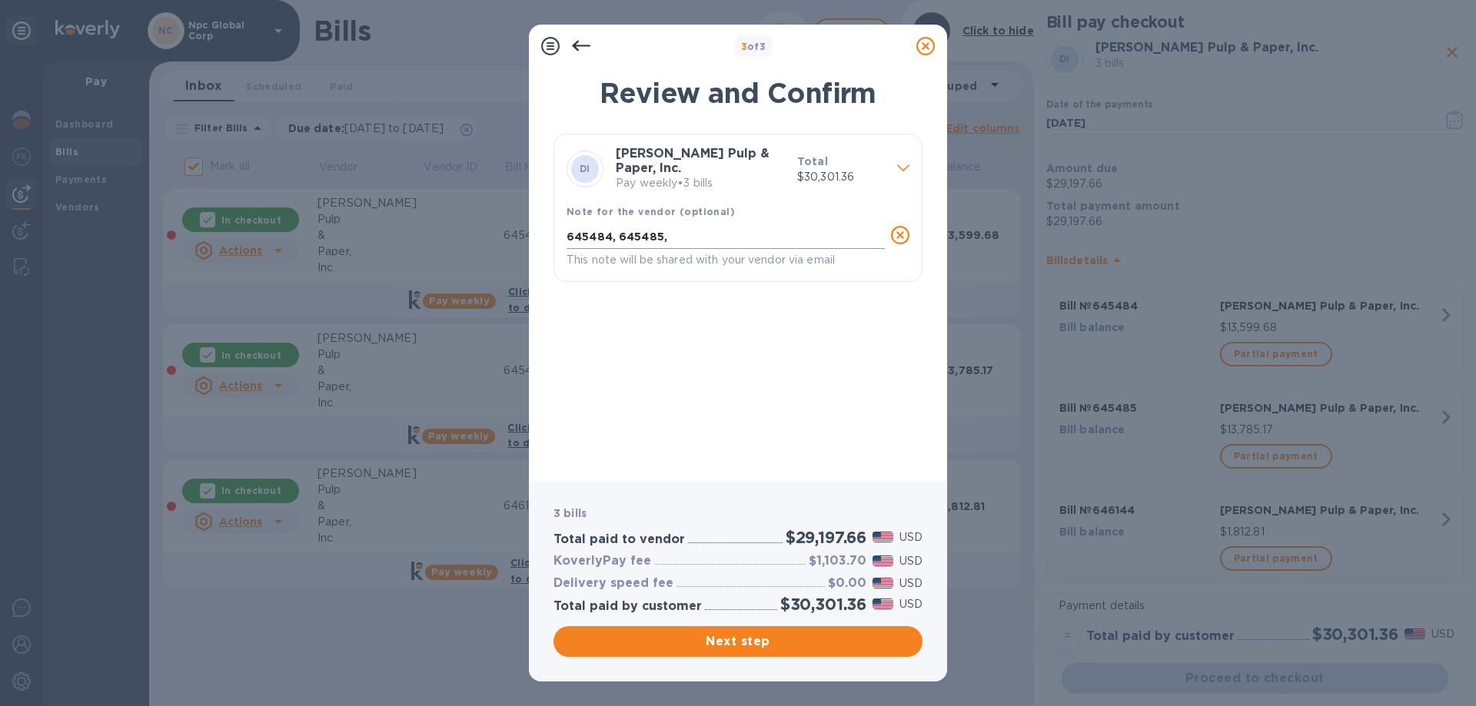
paste textarea "646144"
type textarea "645484, 645485, 646144"
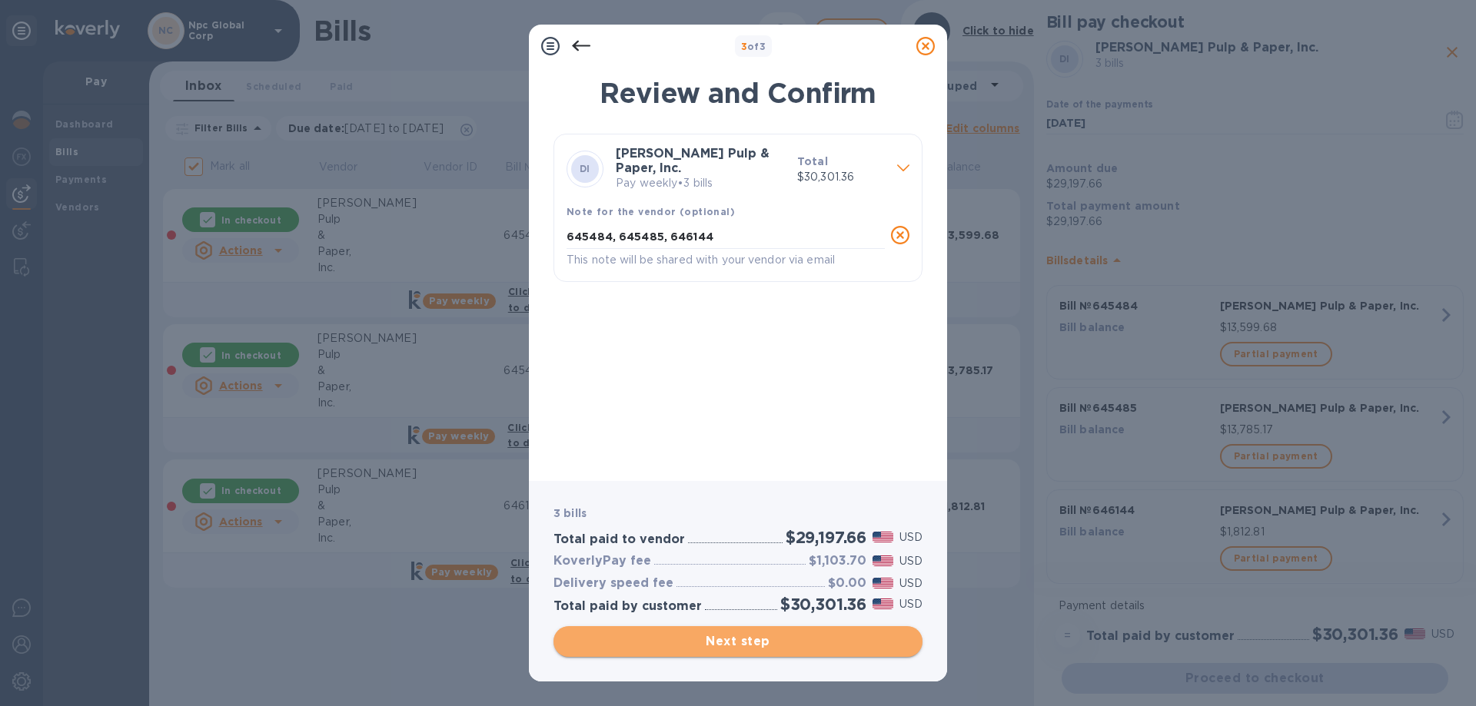
click at [774, 640] on span "Next step" at bounding box center [738, 642] width 344 height 18
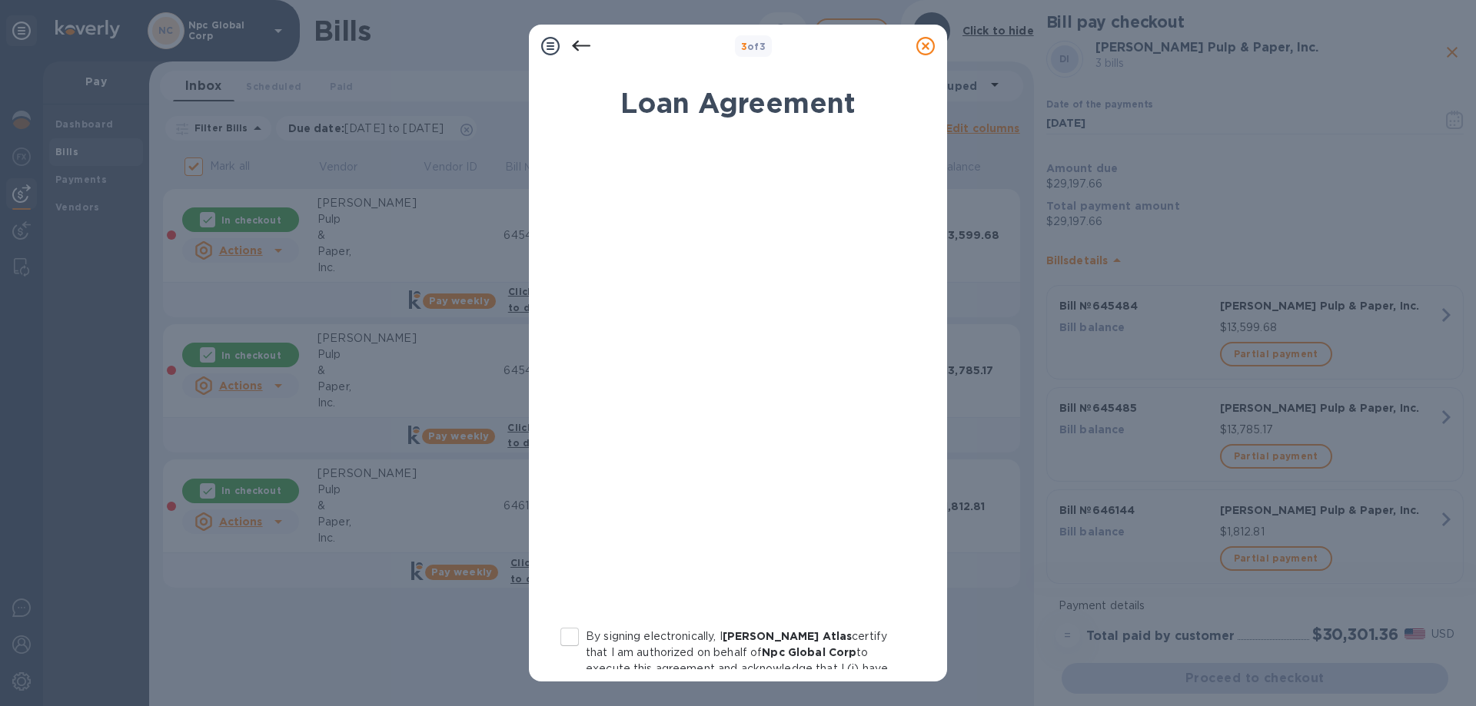
scroll to position [153, 0]
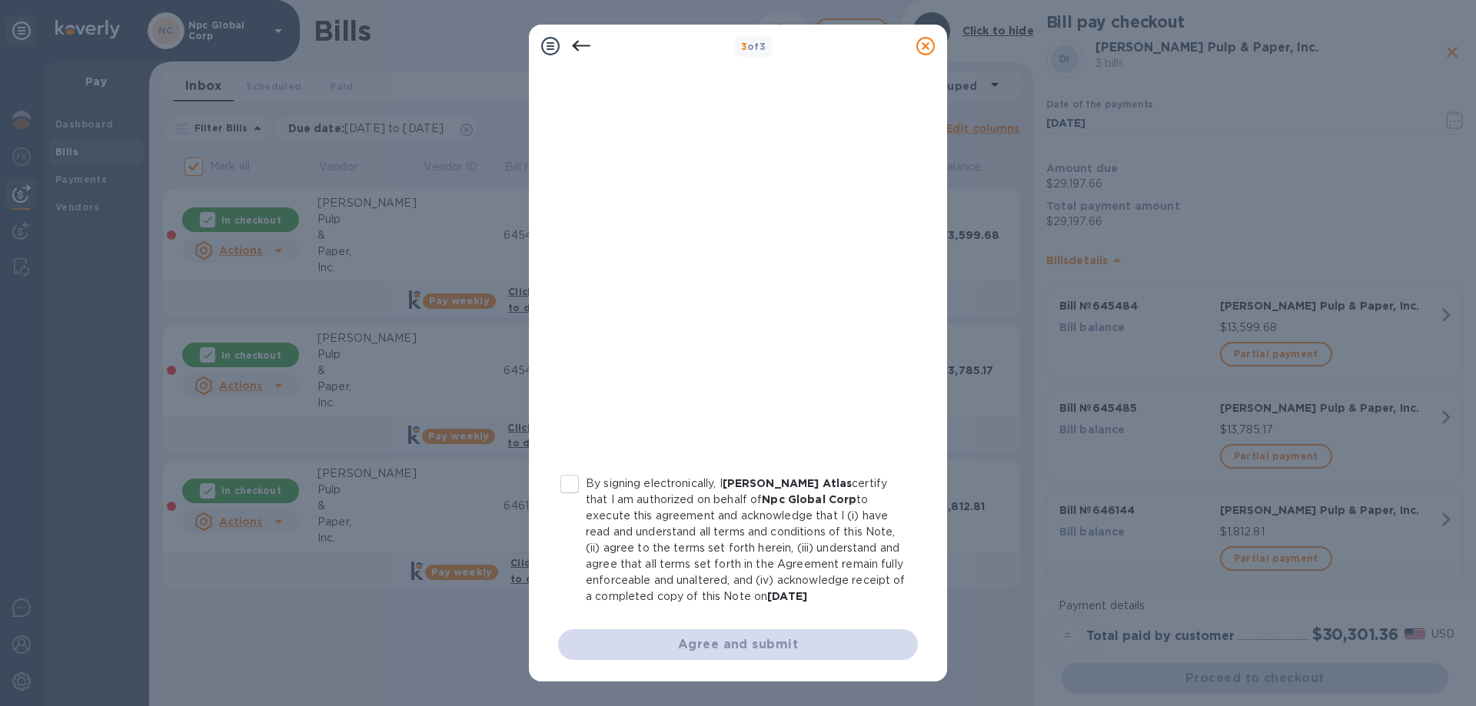
click at [574, 478] on input "By signing electronically, I [PERSON_NAME] Atlas certify that I am authorized o…" at bounding box center [569, 484] width 32 height 32
checkbox input "true"
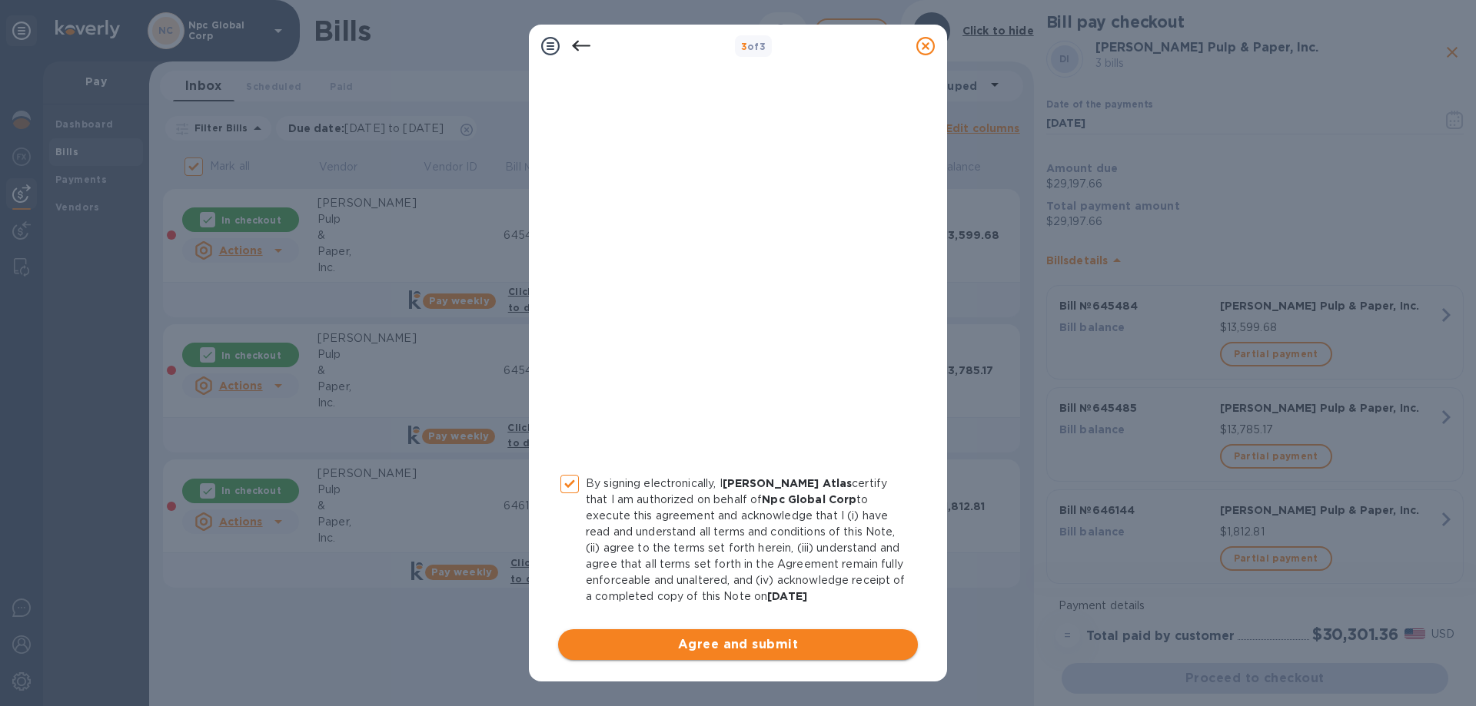
click at [772, 638] on span "Agree and submit" at bounding box center [737, 645] width 335 height 18
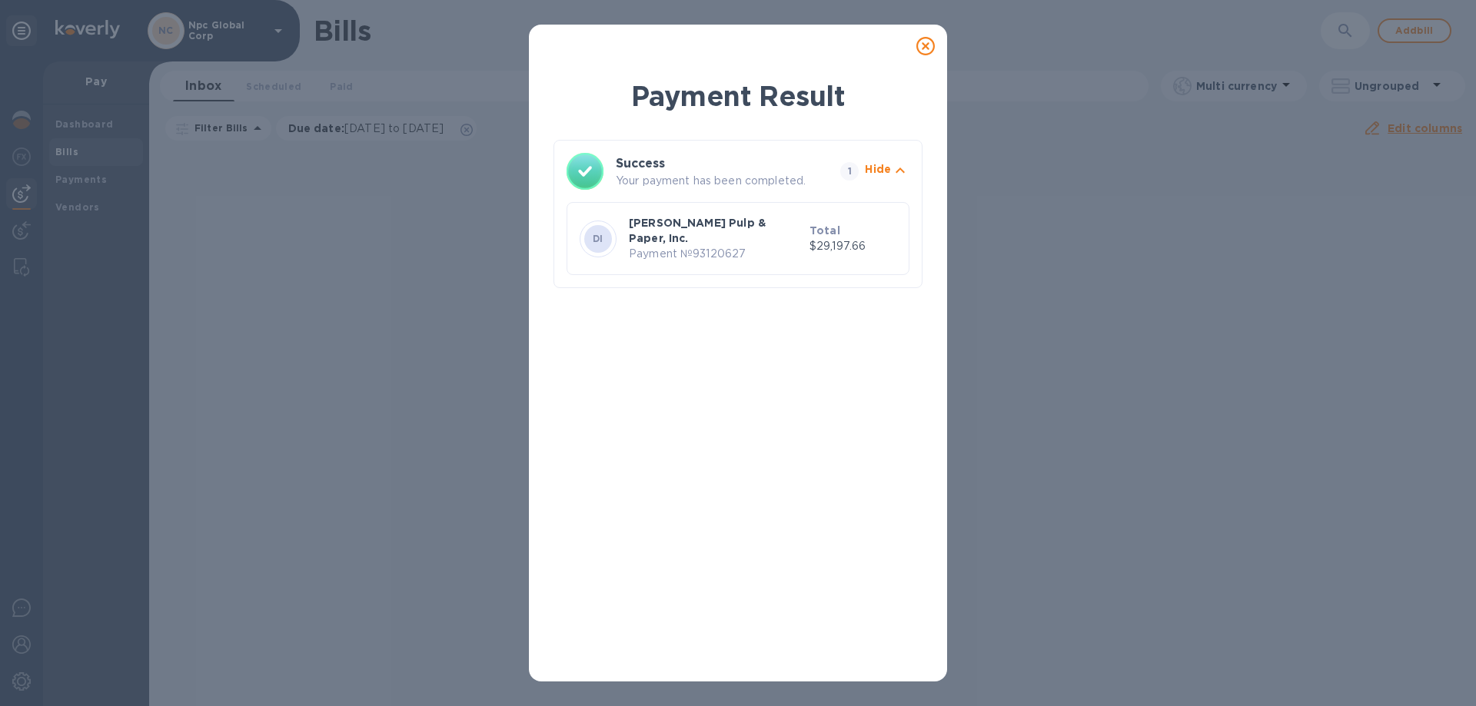
click at [928, 45] on icon at bounding box center [925, 46] width 18 height 18
